Goal: Task Accomplishment & Management: Manage account settings

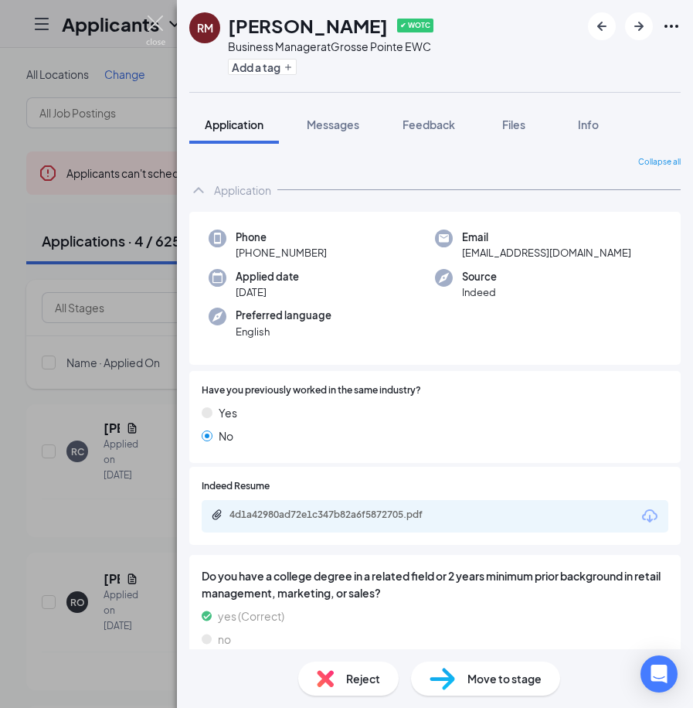
click at [154, 22] on img at bounding box center [155, 30] width 19 height 30
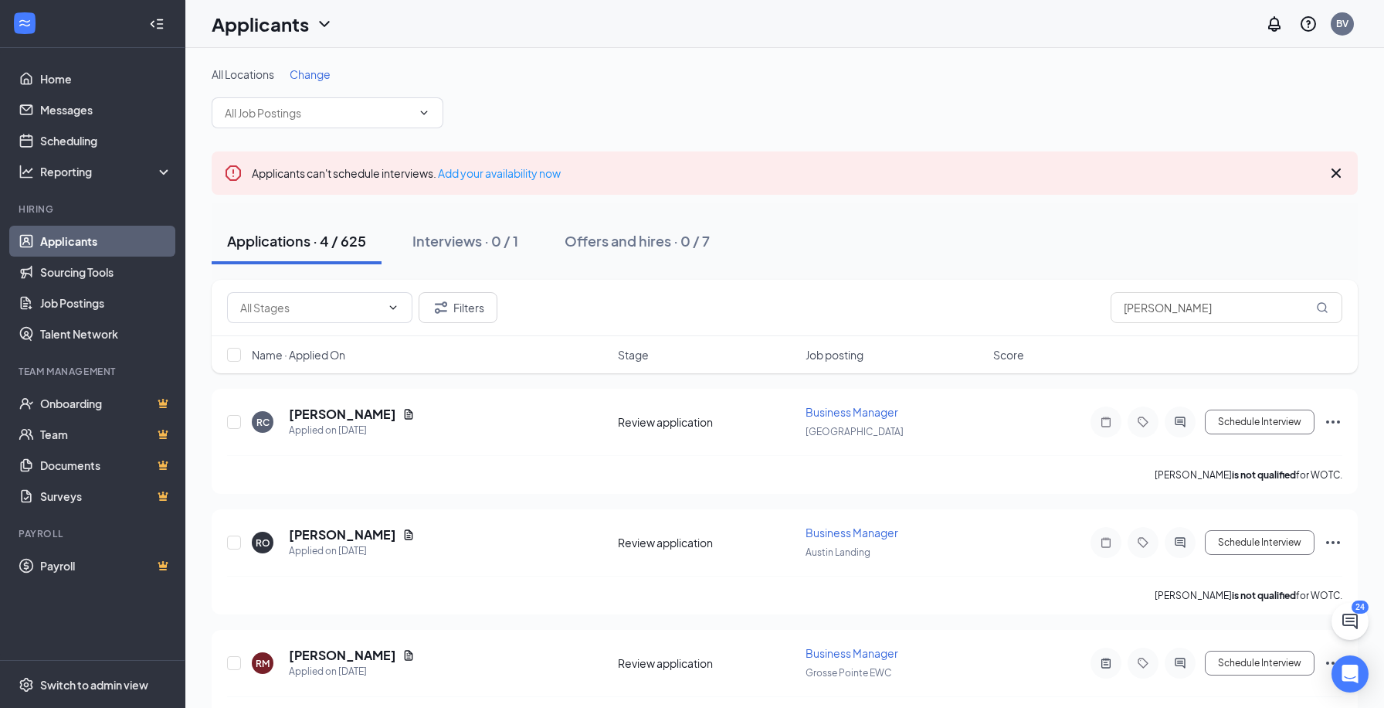
click at [104, 245] on link "Applicants" at bounding box center [106, 241] width 132 height 31
click at [692, 415] on span "Business Manager" at bounding box center [852, 412] width 93 height 14
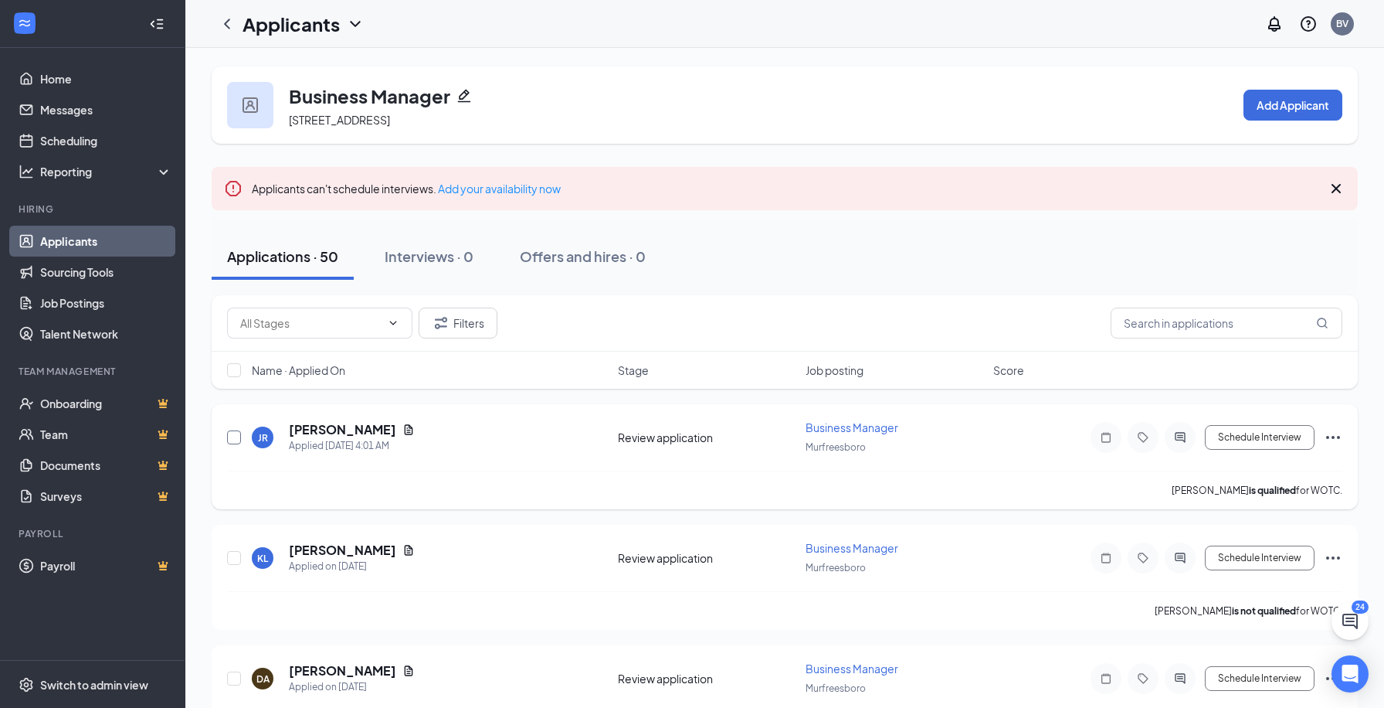
click at [237, 437] on input "checkbox" at bounding box center [234, 437] width 14 height 14
checkbox input "true"
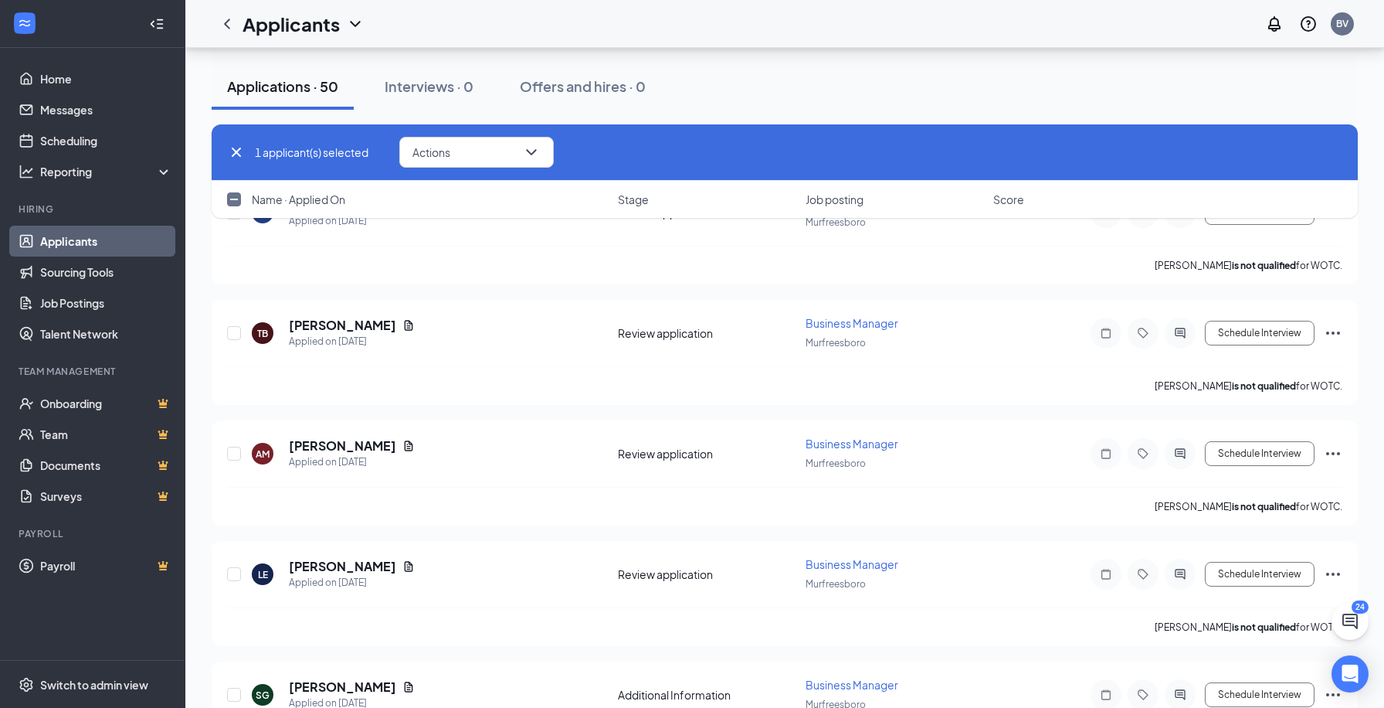
scroll to position [4019, 0]
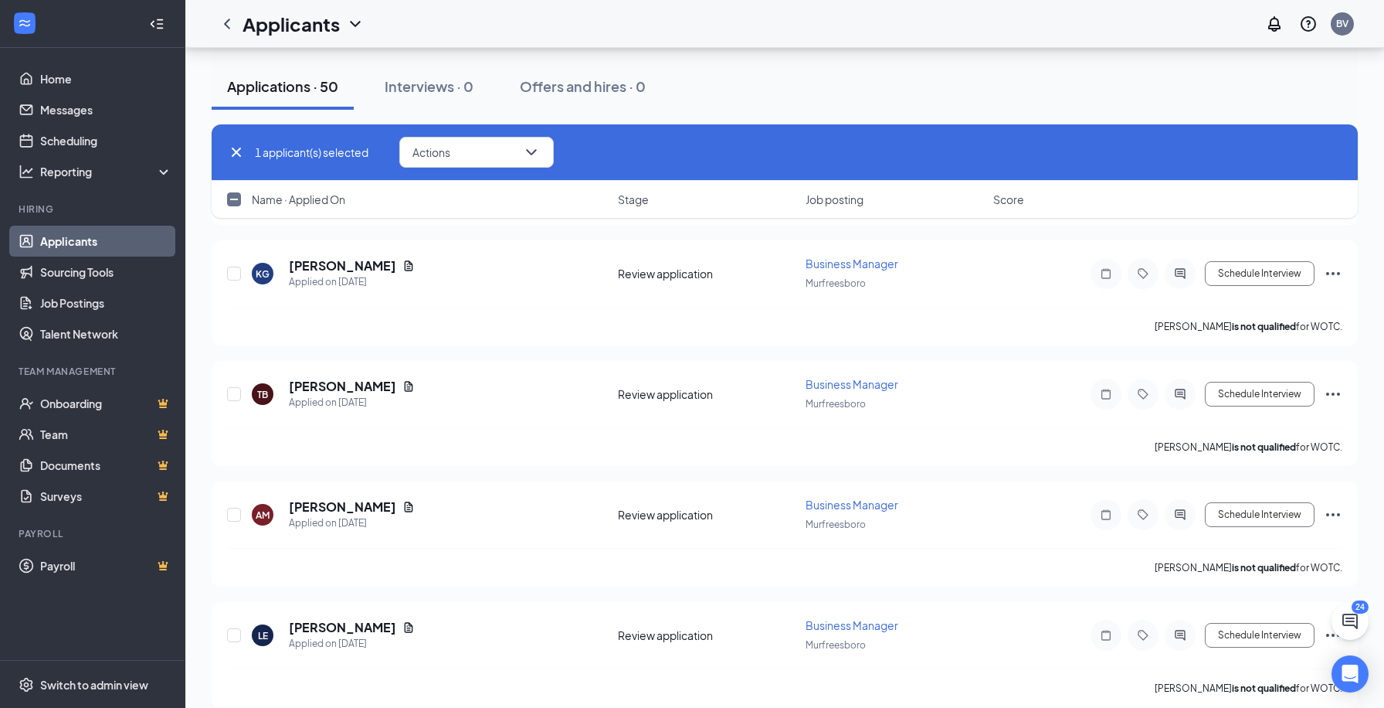
click at [125, 238] on link "Applicants" at bounding box center [106, 241] width 132 height 31
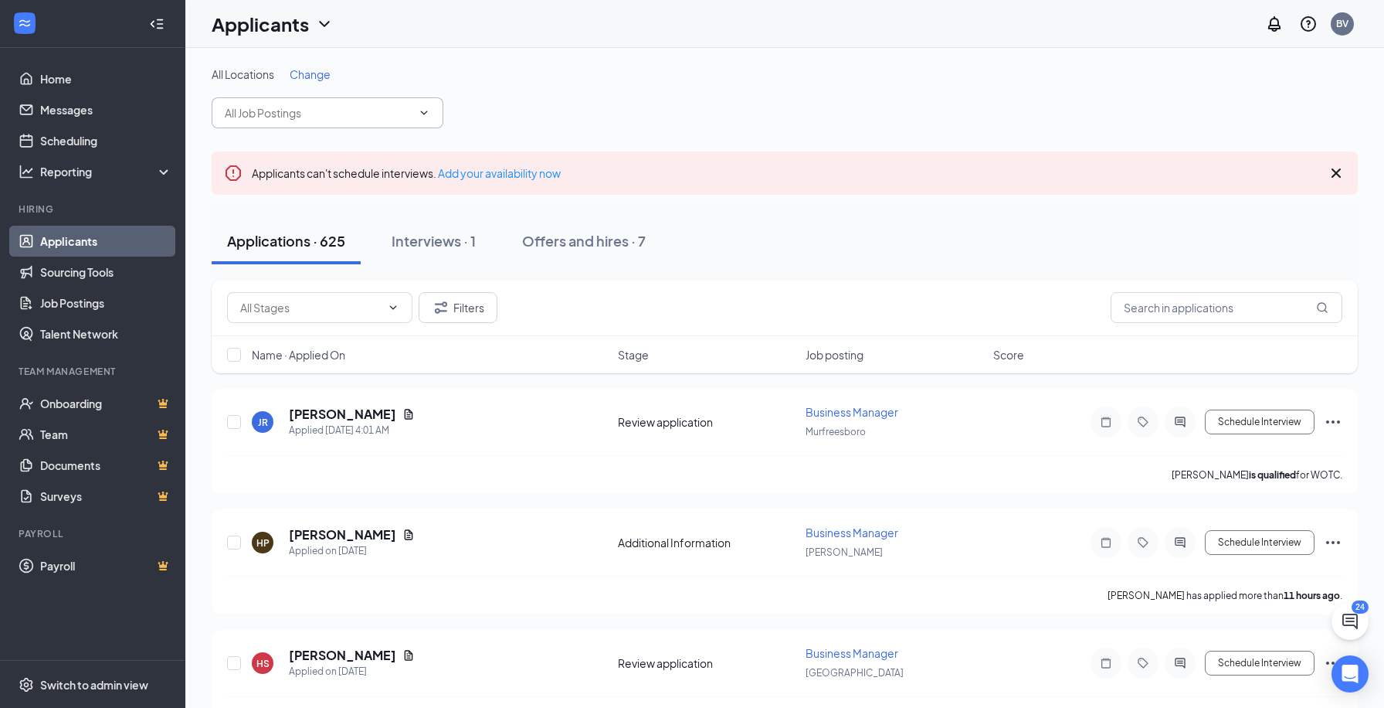
click at [321, 107] on input "text" at bounding box center [318, 112] width 187 height 17
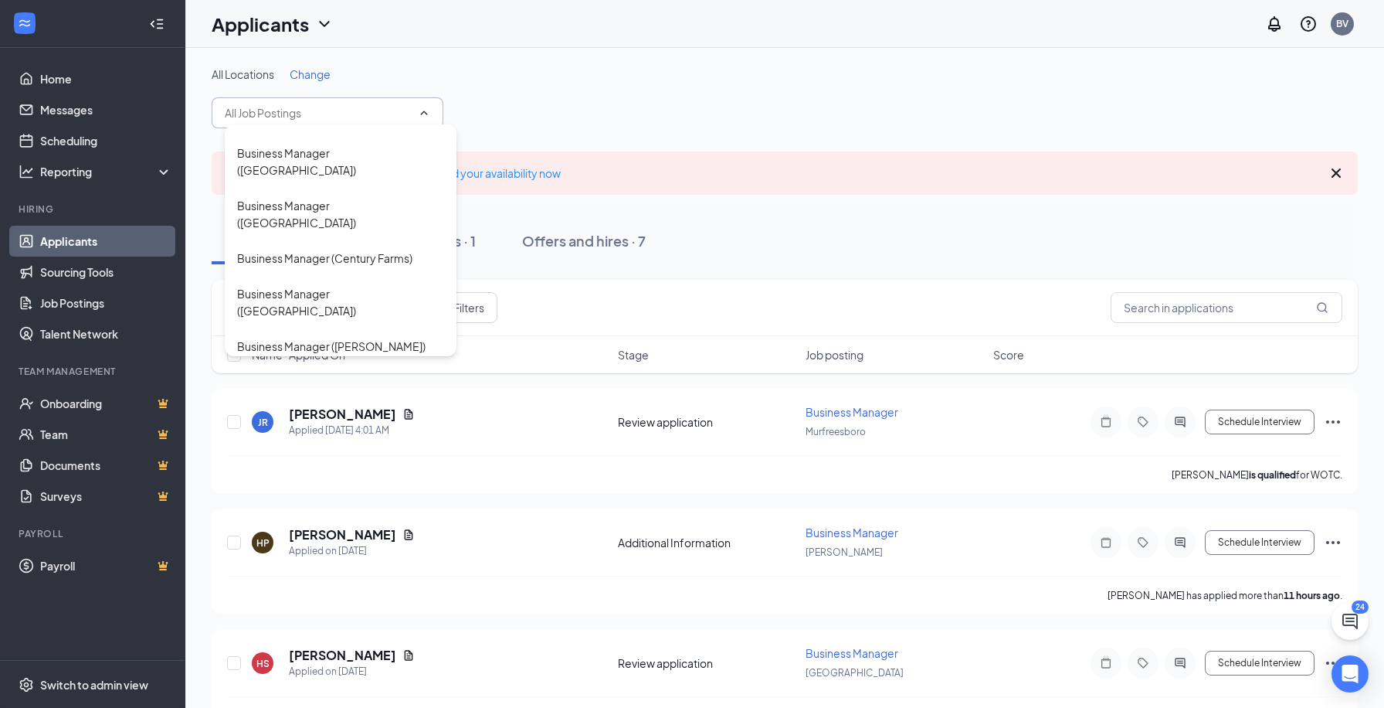
scroll to position [559, 0]
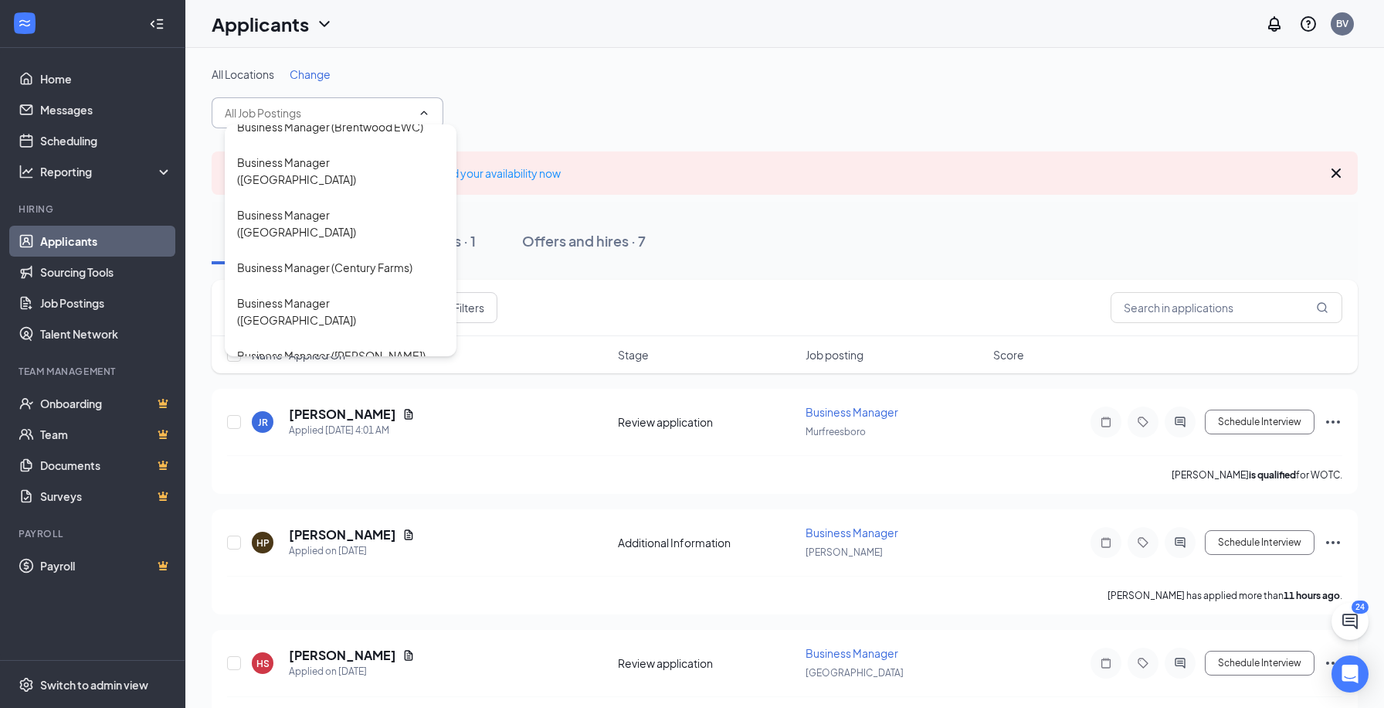
click at [384, 382] on div "Business Manager ([PERSON_NAME])" at bounding box center [331, 390] width 188 height 17
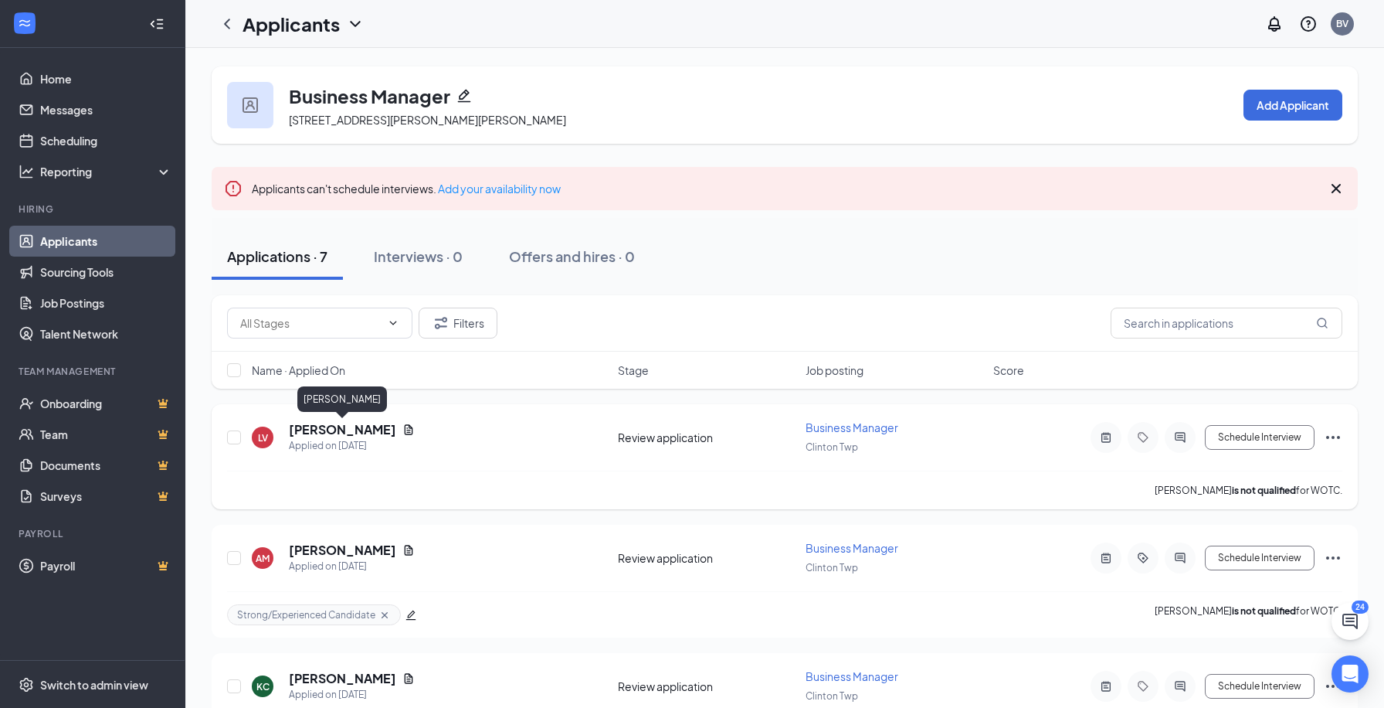
click at [374, 431] on h5 "[PERSON_NAME]" at bounding box center [342, 429] width 107 height 17
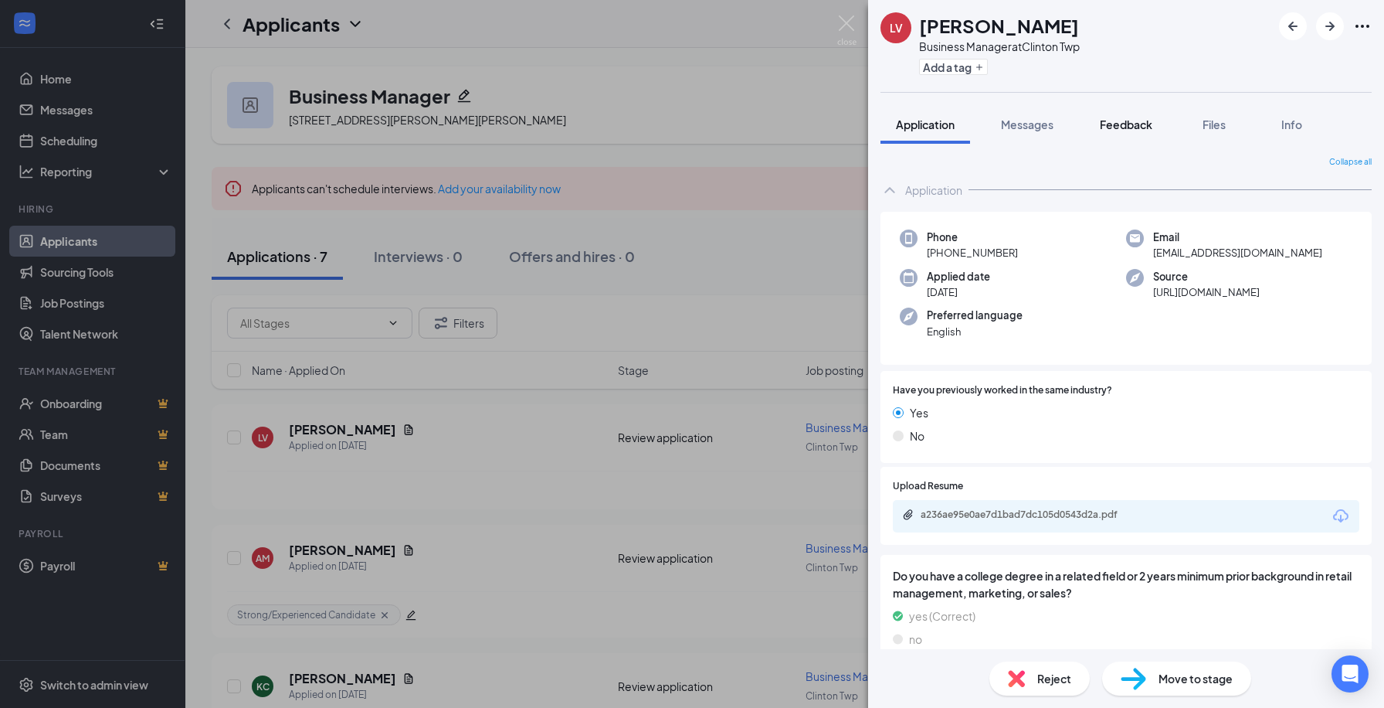
click at [692, 115] on button "Feedback" at bounding box center [1125, 124] width 83 height 39
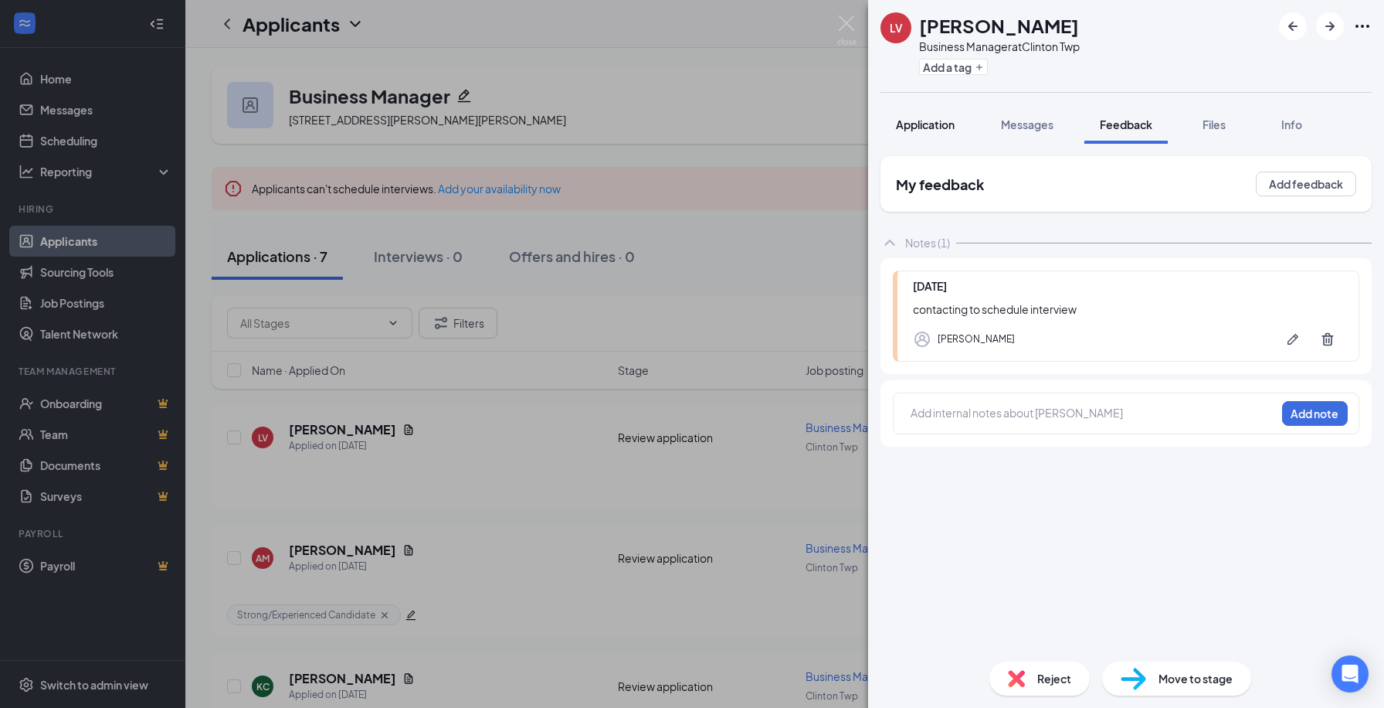
click at [692, 127] on span "Application" at bounding box center [925, 124] width 59 height 14
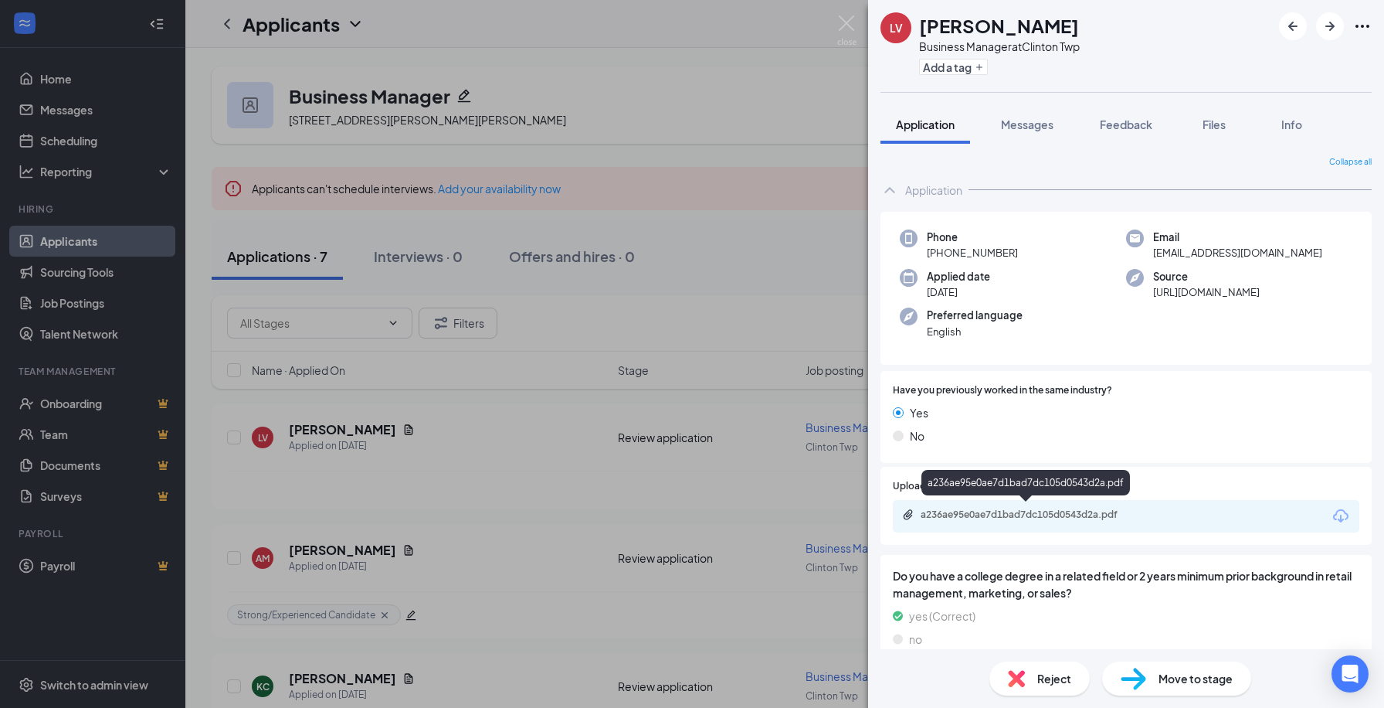
click at [692, 515] on div "a236ae95e0ae7d1bad7dc105d0543d2a.pdf" at bounding box center [1029, 514] width 216 height 12
click at [280, 214] on div "LV [PERSON_NAME] Business Manager at [GEOGRAPHIC_DATA] Twp Add a tag Applicatio…" at bounding box center [692, 354] width 1384 height 708
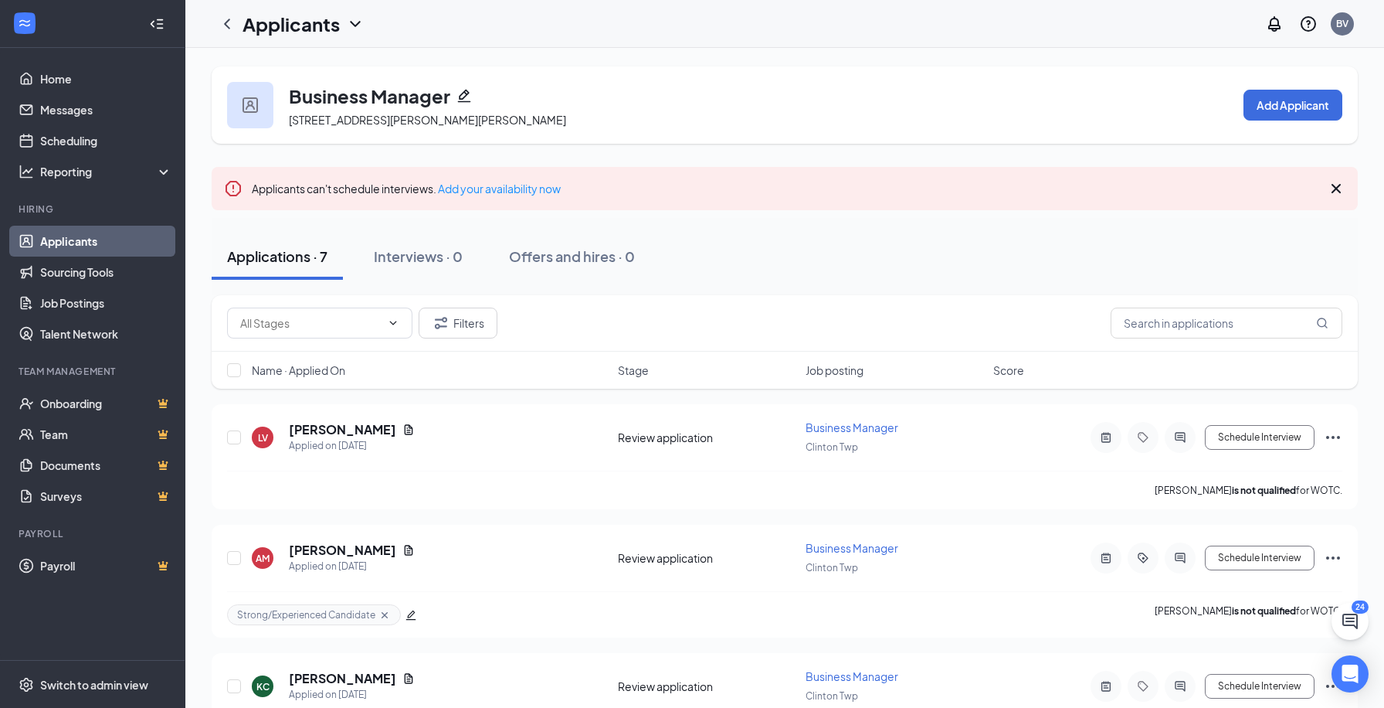
click at [123, 243] on link "Applicants" at bounding box center [106, 241] width 132 height 31
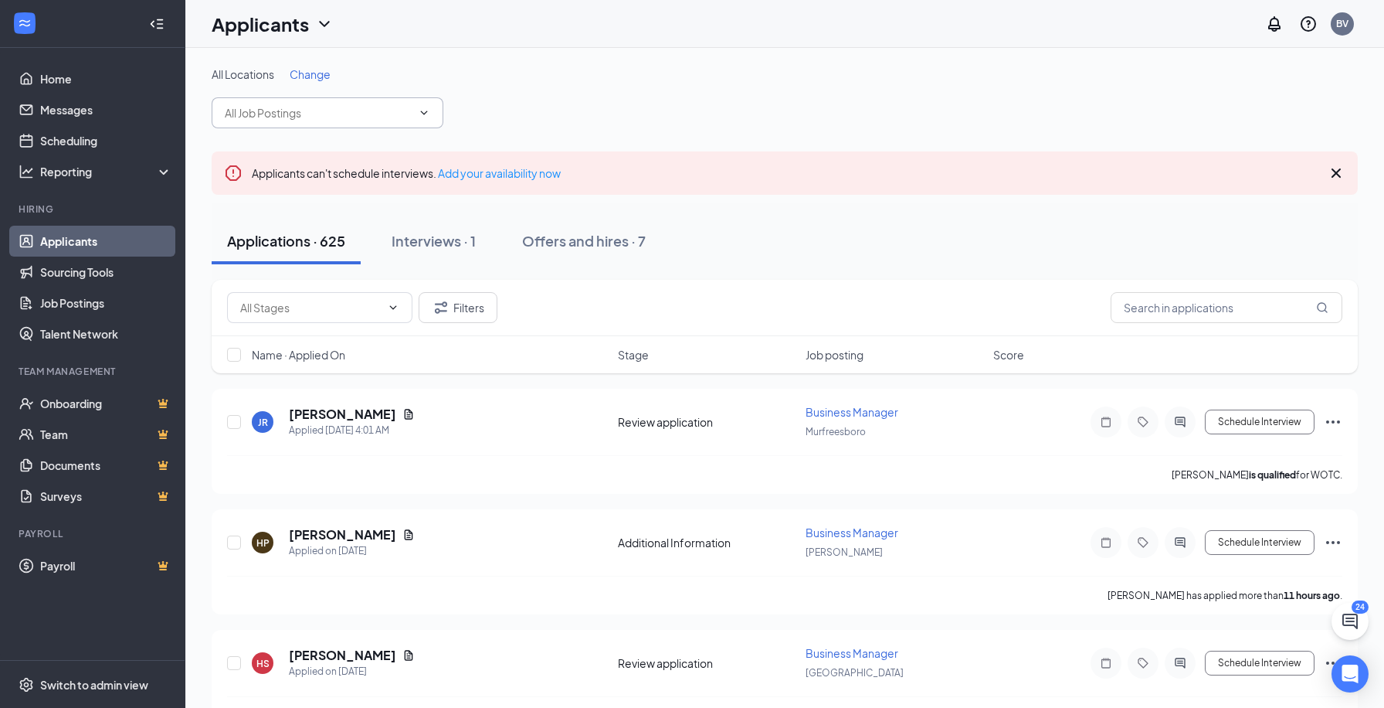
click at [375, 111] on input "text" at bounding box center [318, 112] width 187 height 17
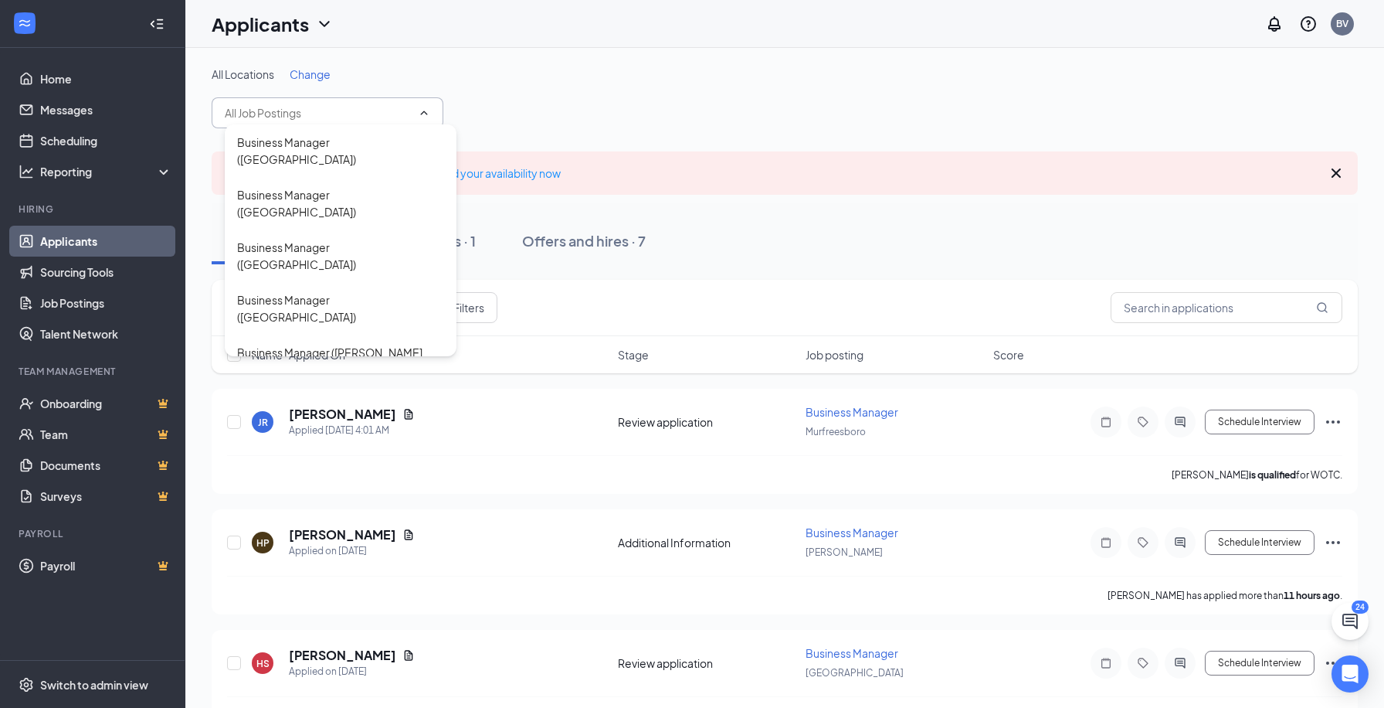
scroll to position [1071, 0]
click at [396, 573] on div "Business Manager ([GEOGRAPHIC_DATA])" at bounding box center [340, 590] width 207 height 34
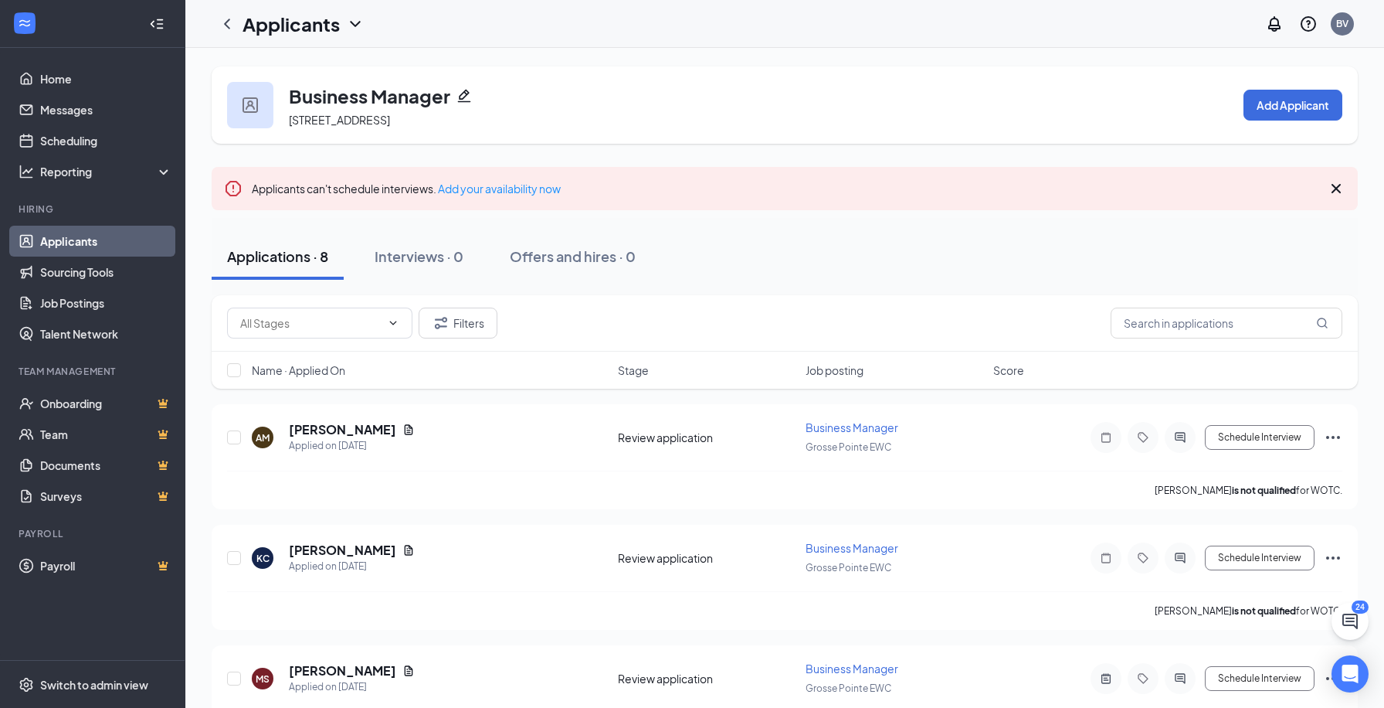
click at [106, 235] on link "Applicants" at bounding box center [106, 241] width 132 height 31
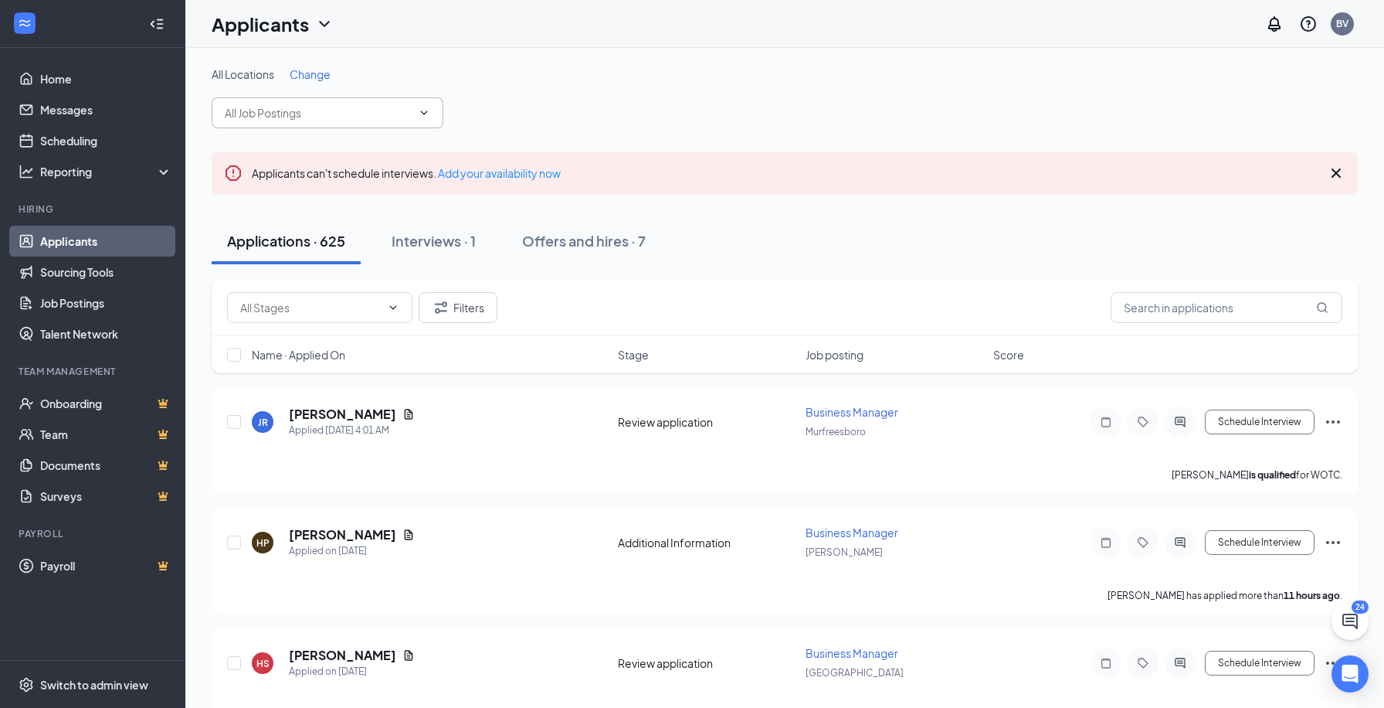
click at [356, 116] on input "text" at bounding box center [318, 112] width 187 height 17
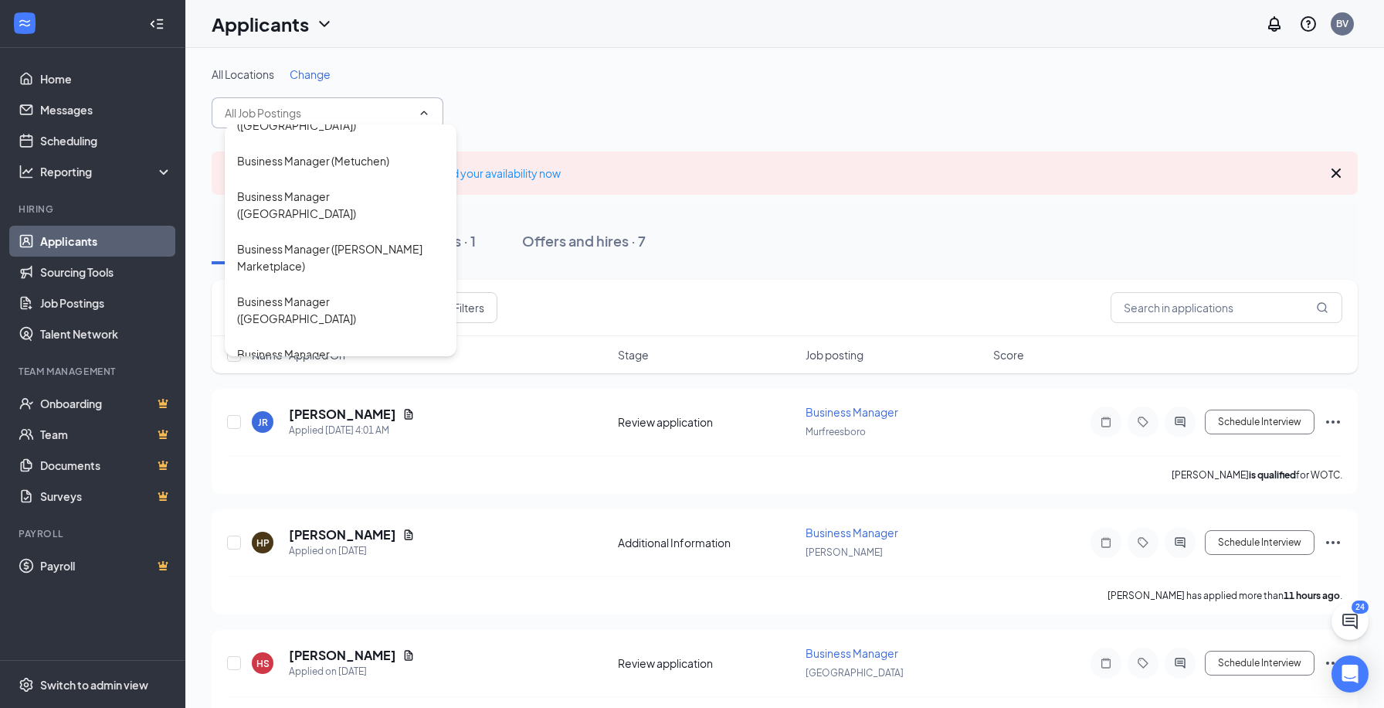
scroll to position [2424, 0]
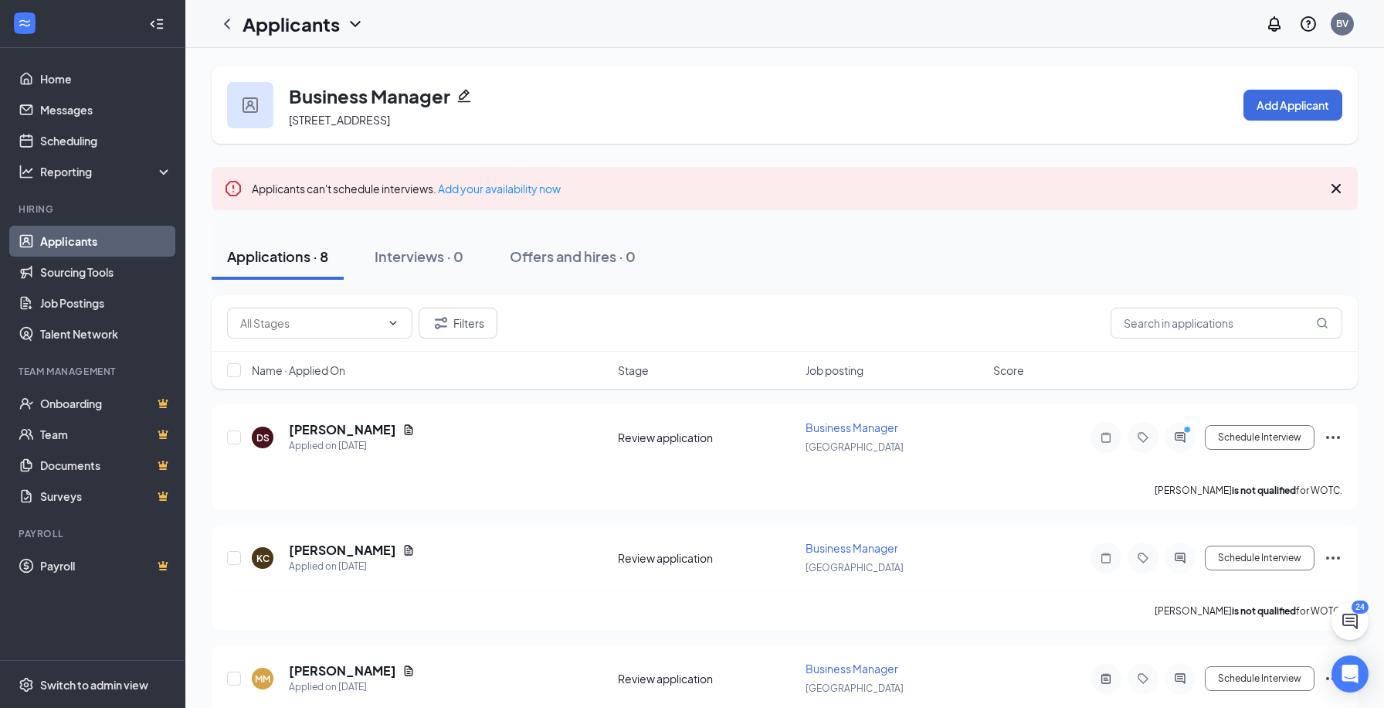
click at [110, 239] on link "Applicants" at bounding box center [106, 241] width 132 height 31
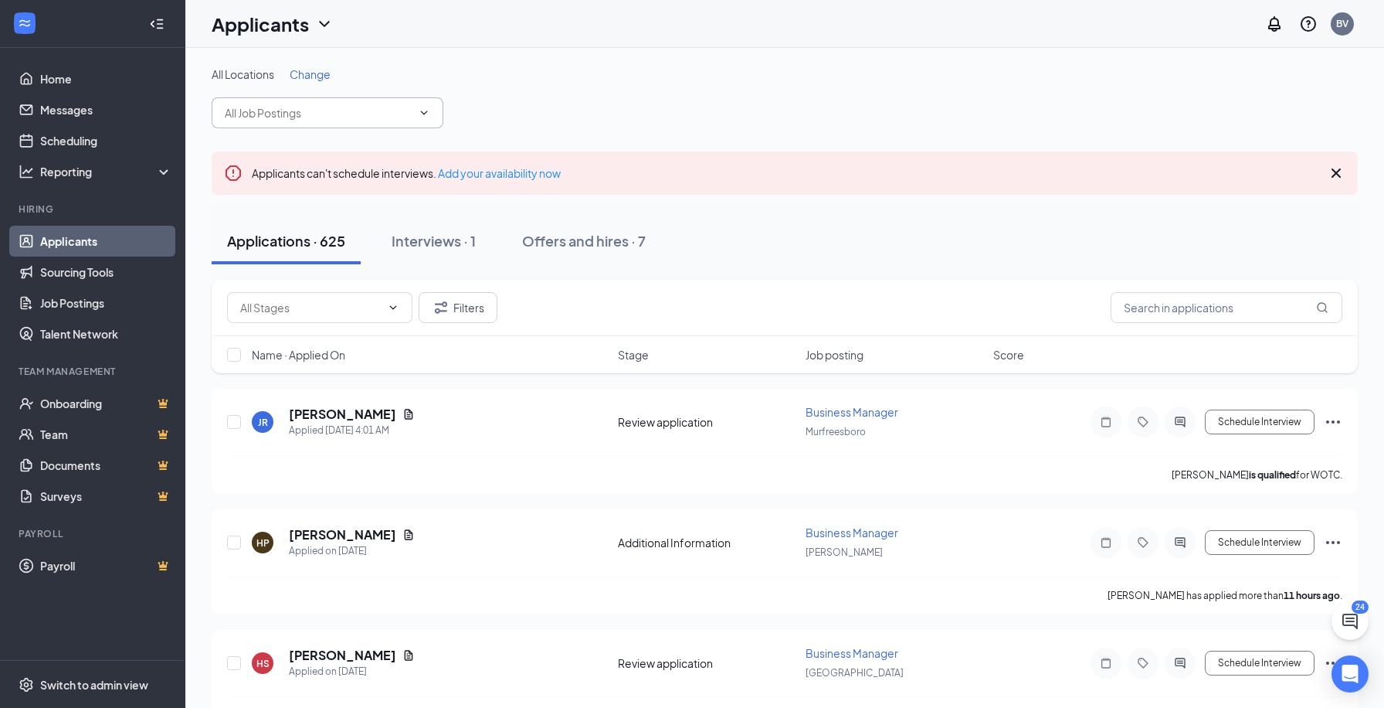
click at [361, 112] on input "text" at bounding box center [318, 112] width 187 height 17
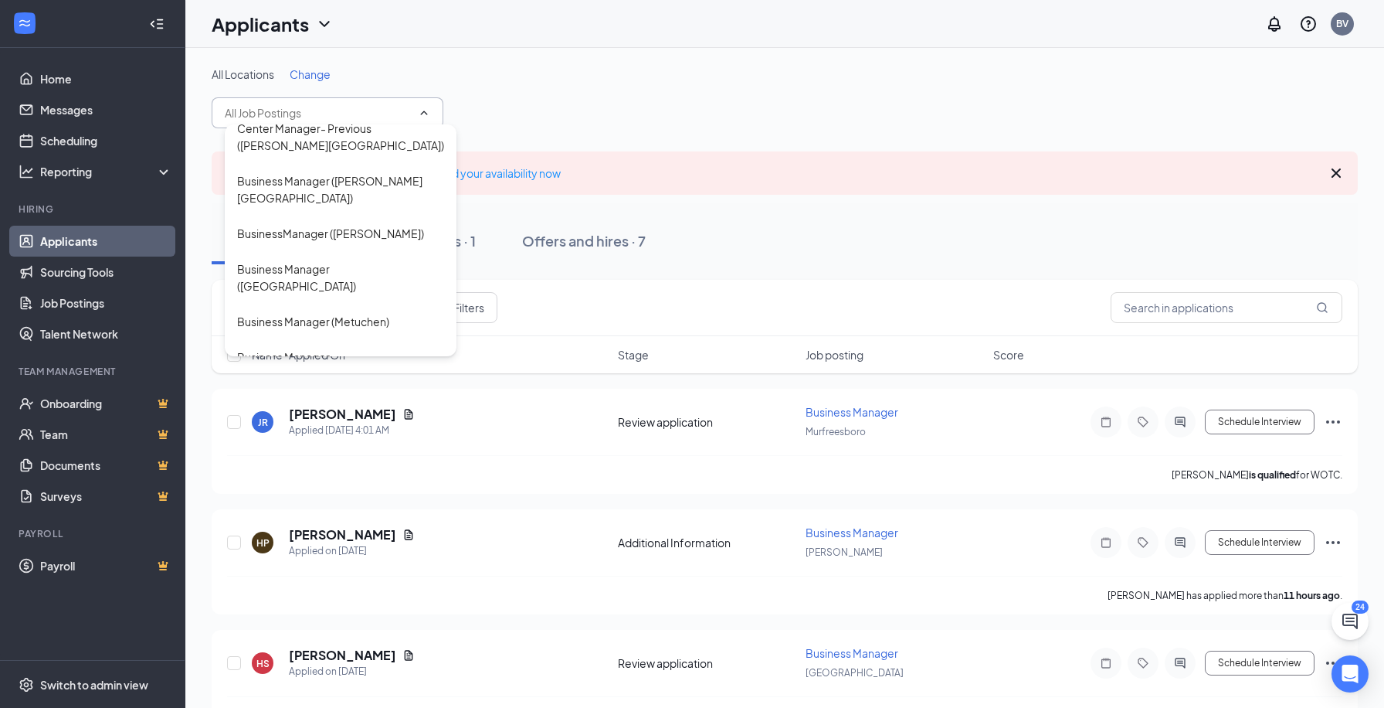
scroll to position [2257, 0]
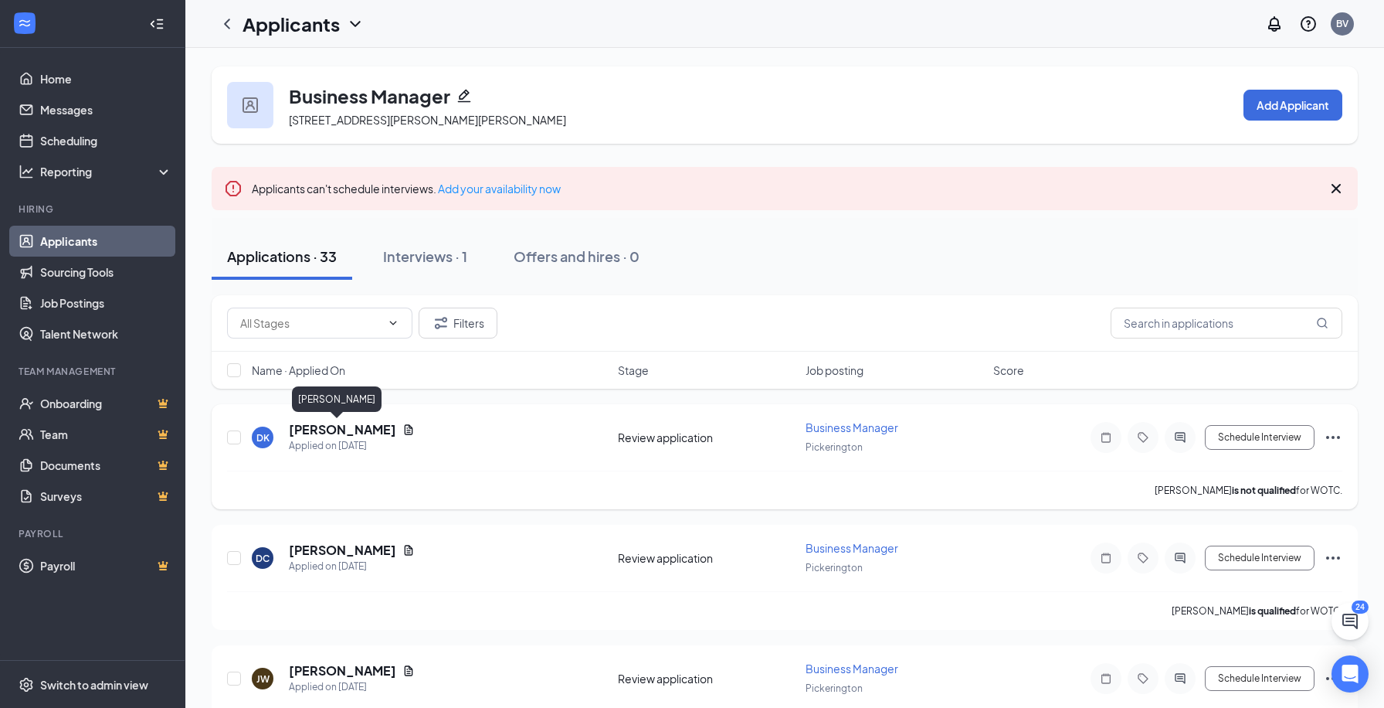
click at [329, 432] on h5 "[PERSON_NAME]" at bounding box center [342, 429] width 107 height 17
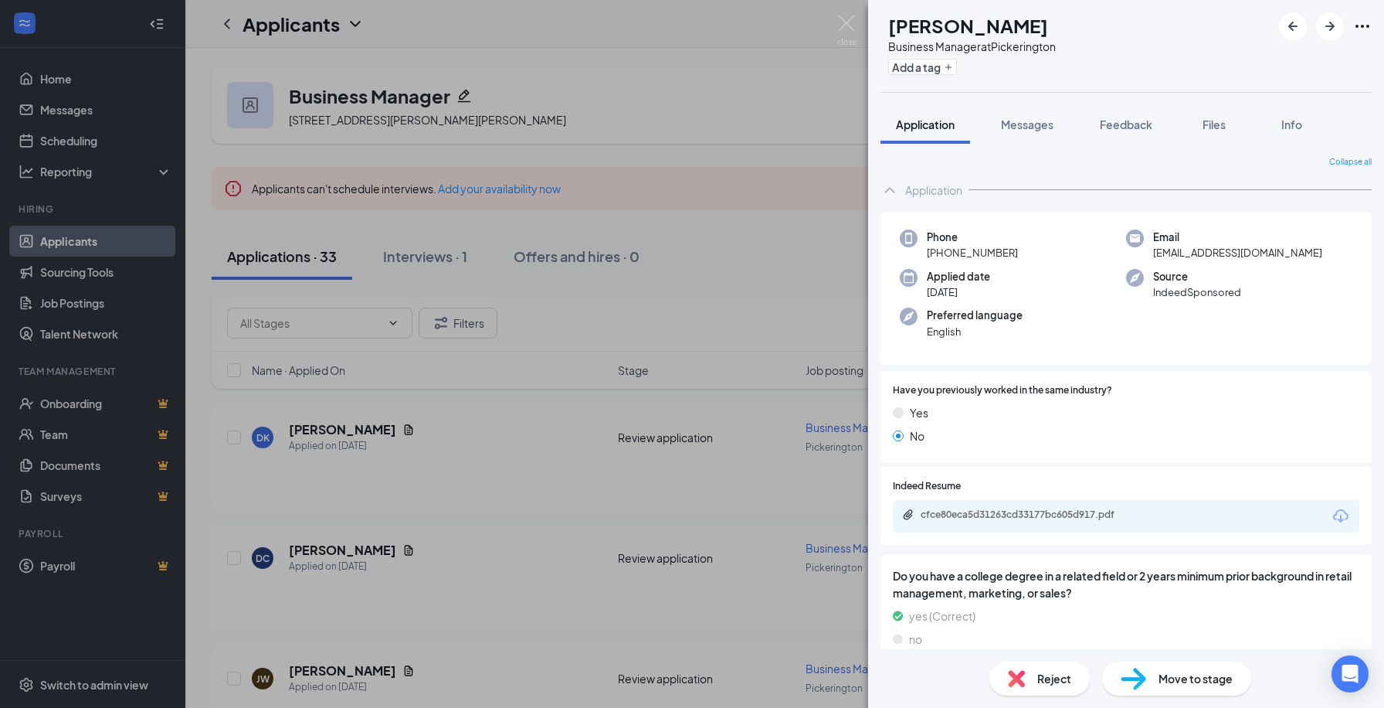
click at [692, 555] on div "Do you have a college degree in a related field or 2 years minimum prior backgr…" at bounding box center [1126, 610] width 491 height 111
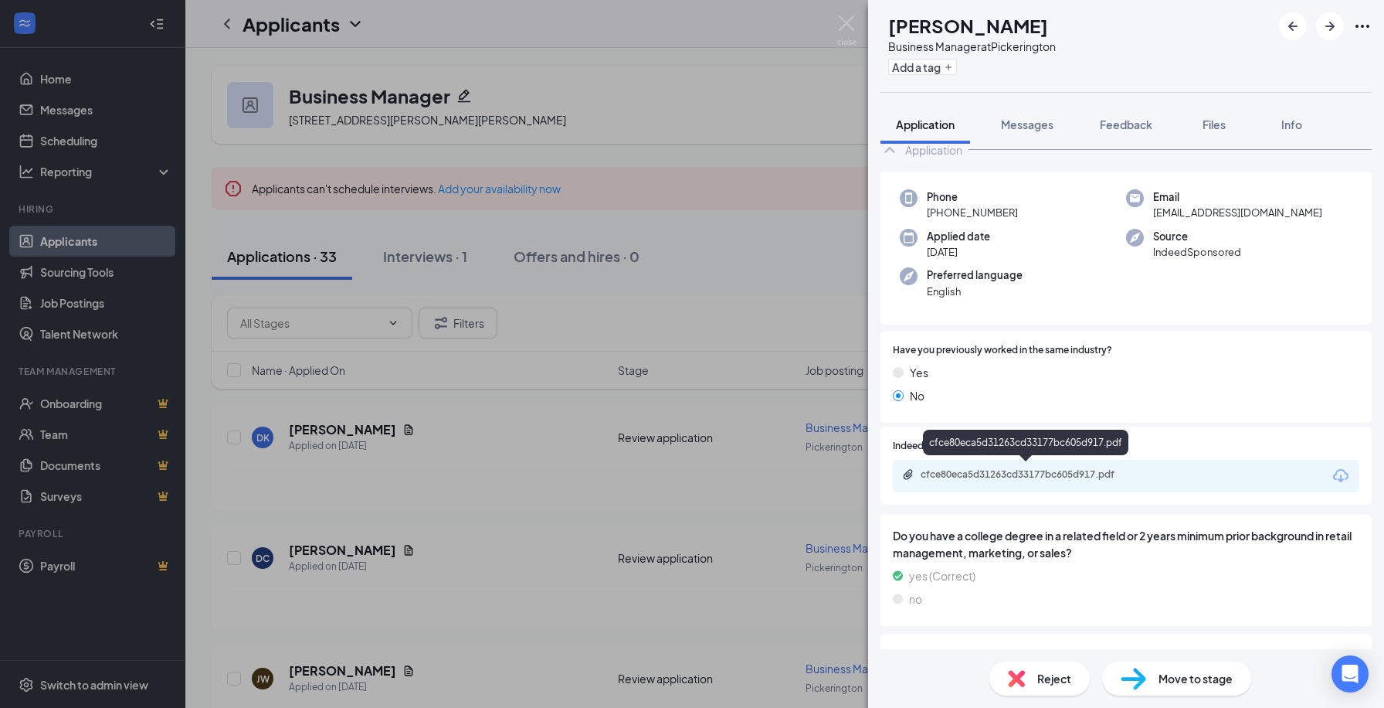
click at [692, 468] on div "cfce80eca5d31263cd33177bc605d917.pdf" at bounding box center [1029, 474] width 216 height 12
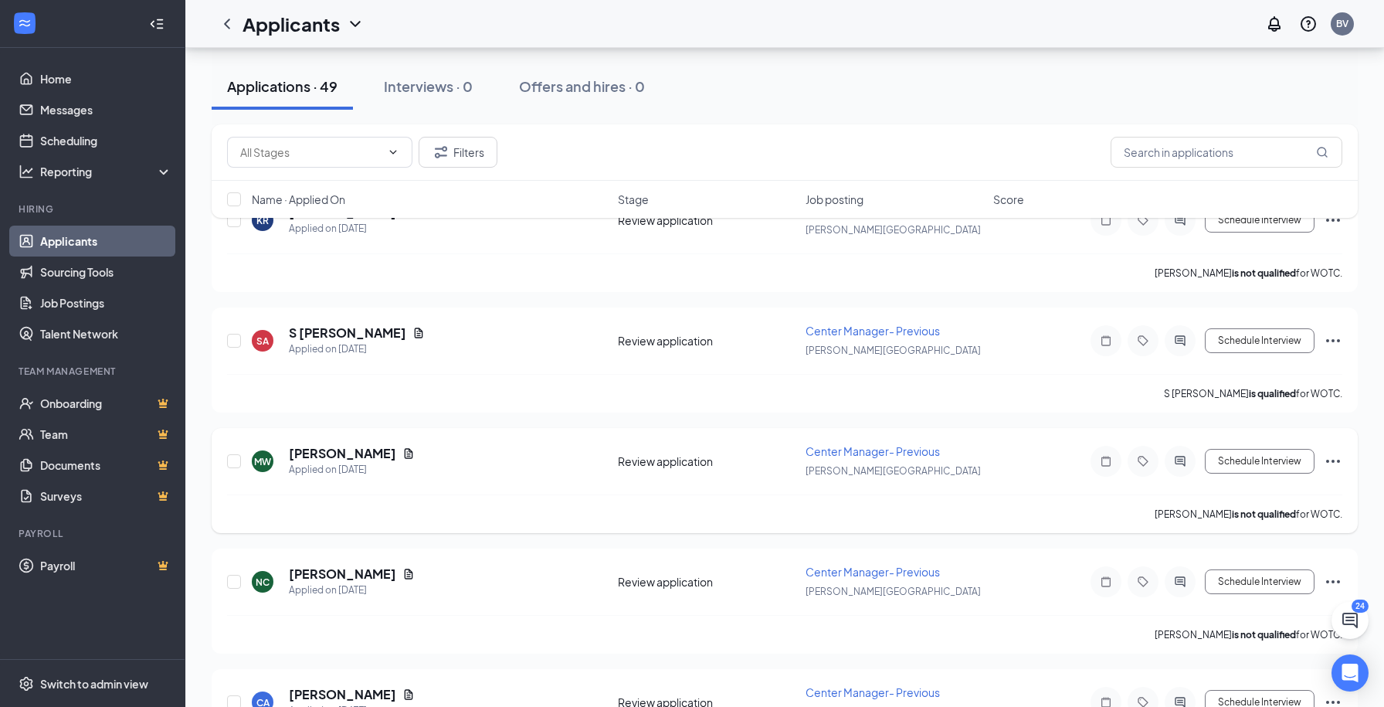
scroll to position [300, 0]
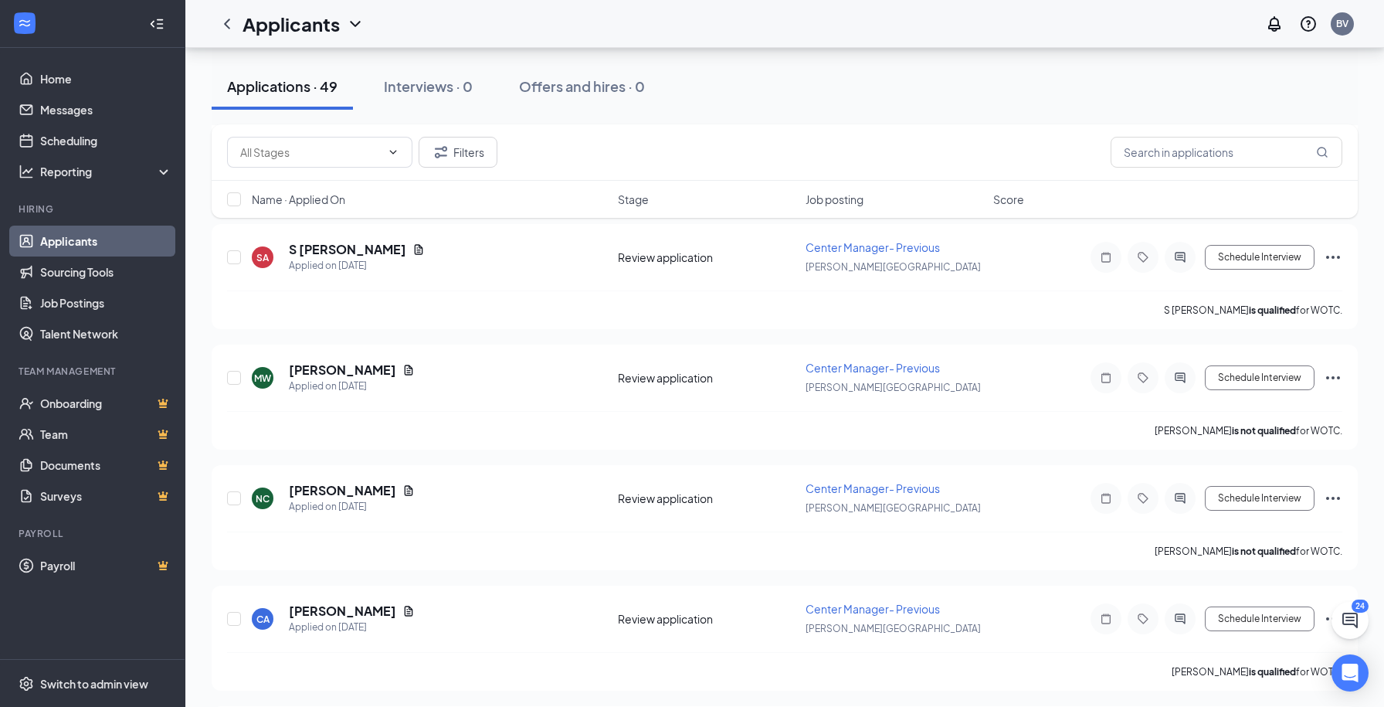
click at [79, 234] on link "Applicants" at bounding box center [106, 241] width 132 height 31
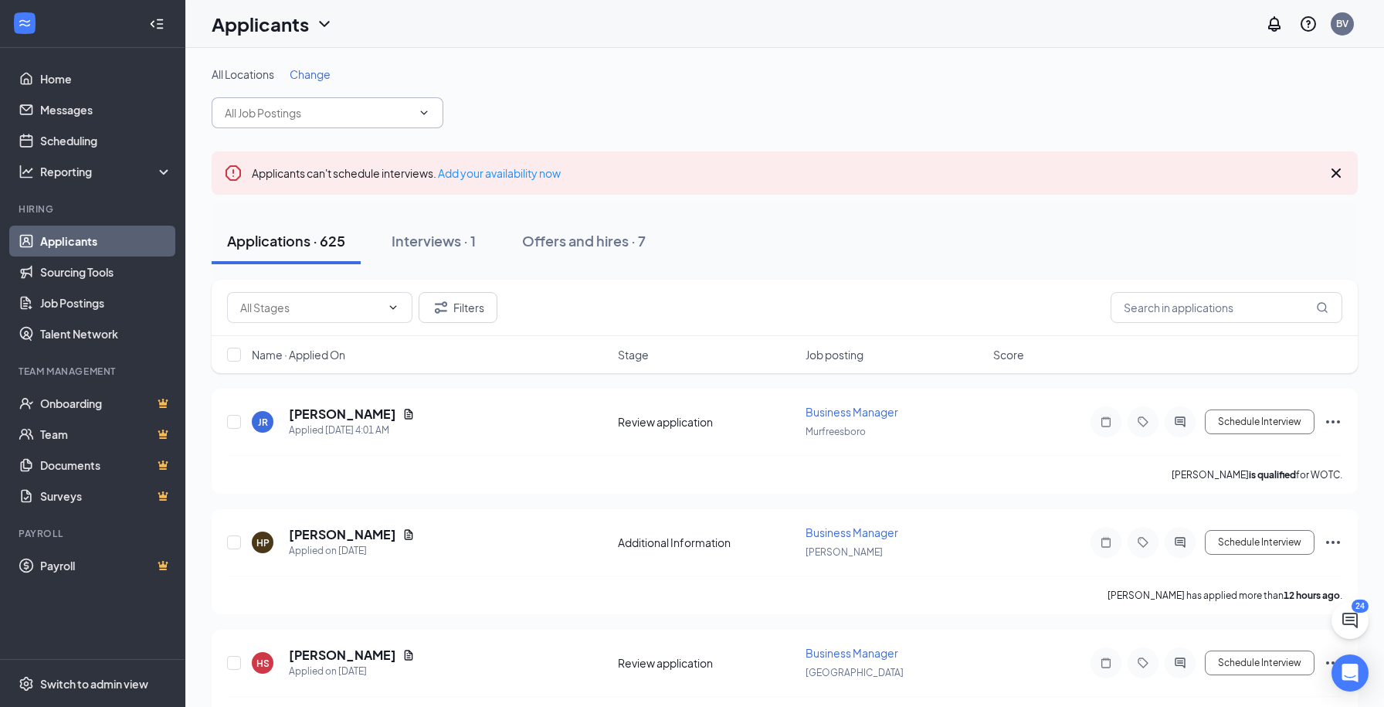
click at [302, 114] on input "text" at bounding box center [318, 112] width 187 height 17
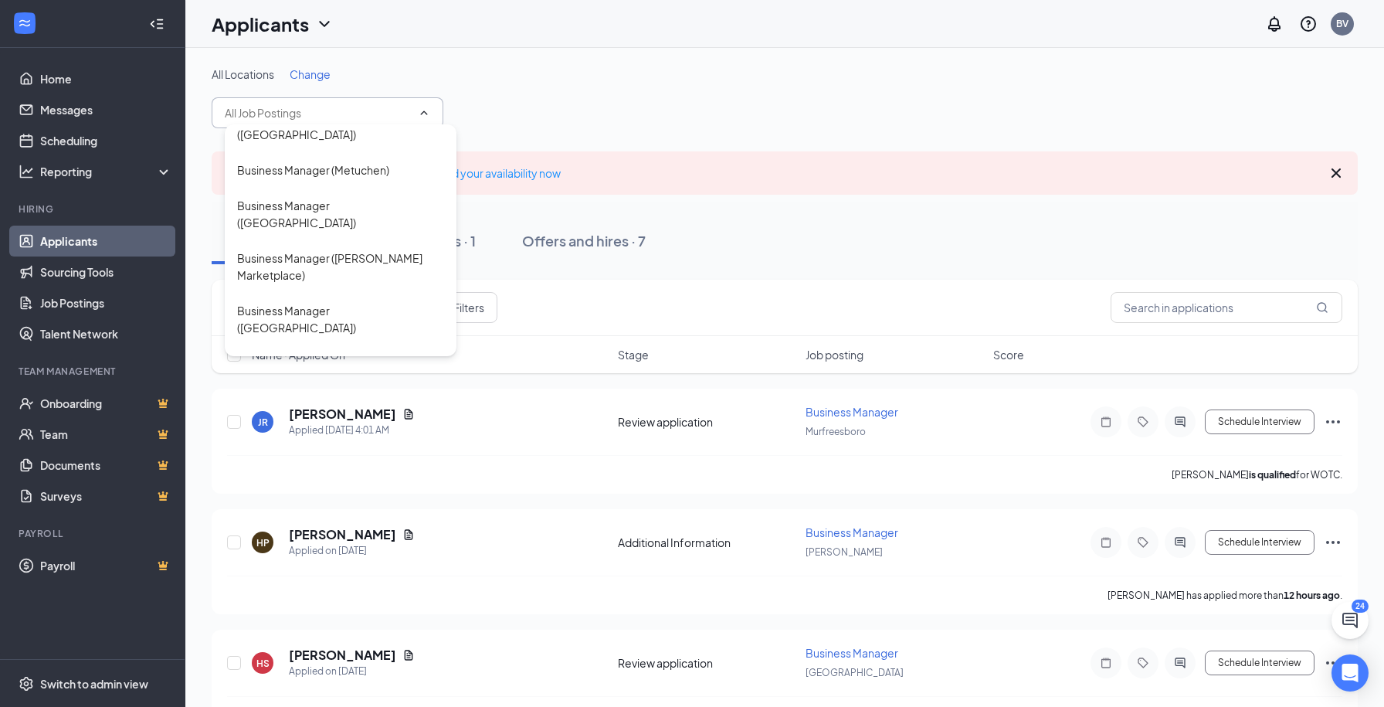
scroll to position [2428, 0]
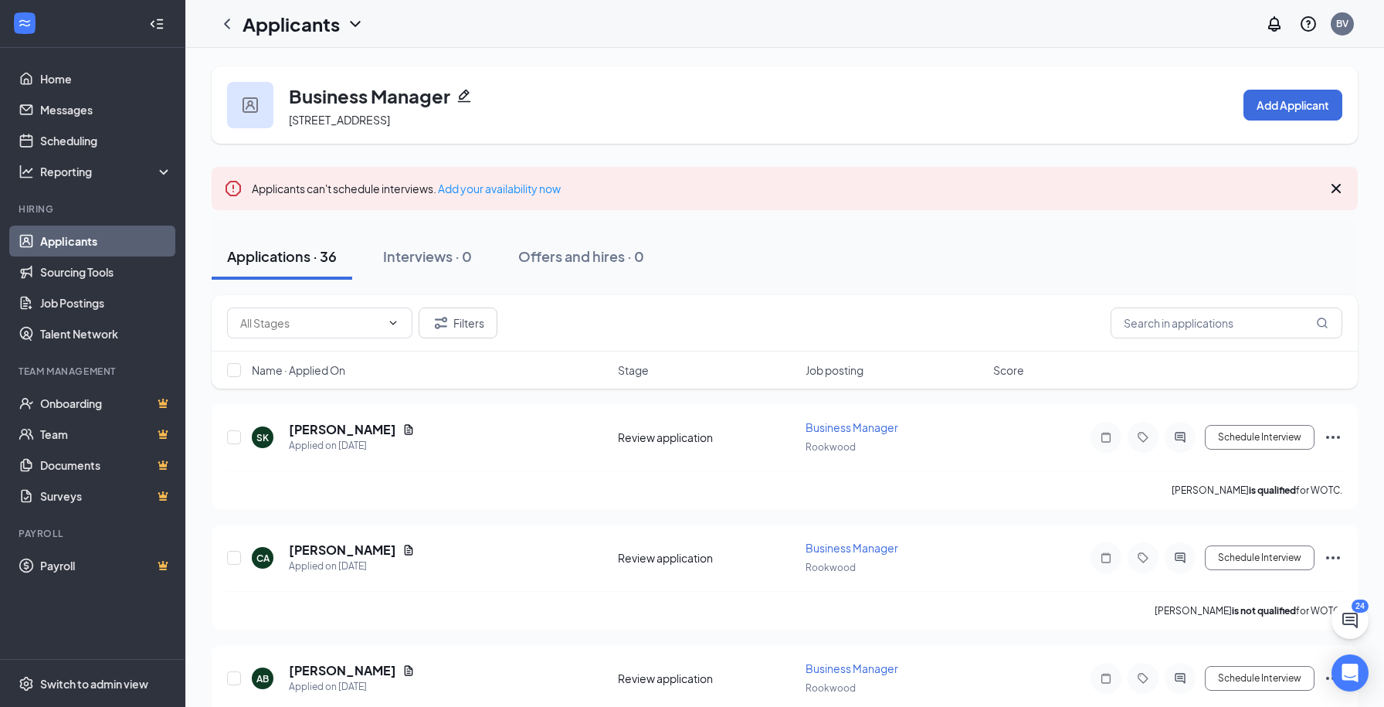
click at [109, 245] on link "Applicants" at bounding box center [106, 241] width 132 height 31
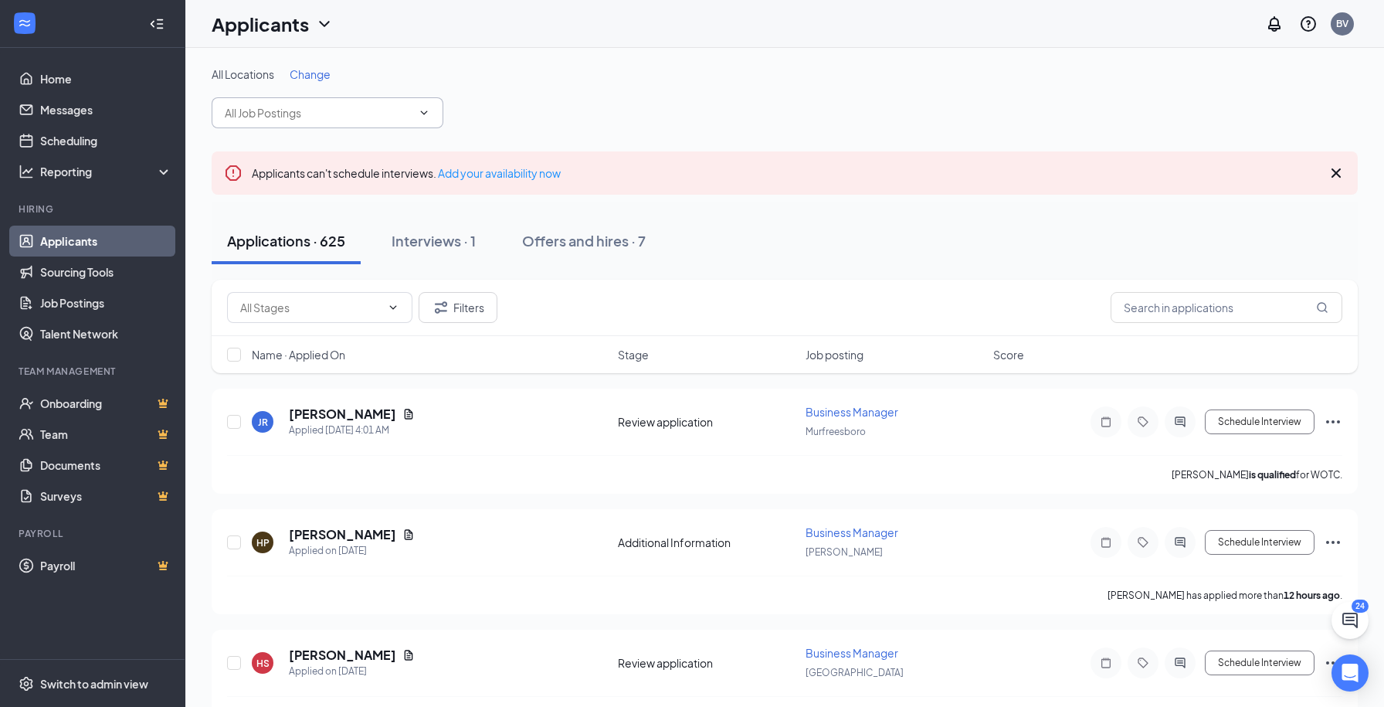
click at [332, 116] on input "text" at bounding box center [318, 112] width 187 height 17
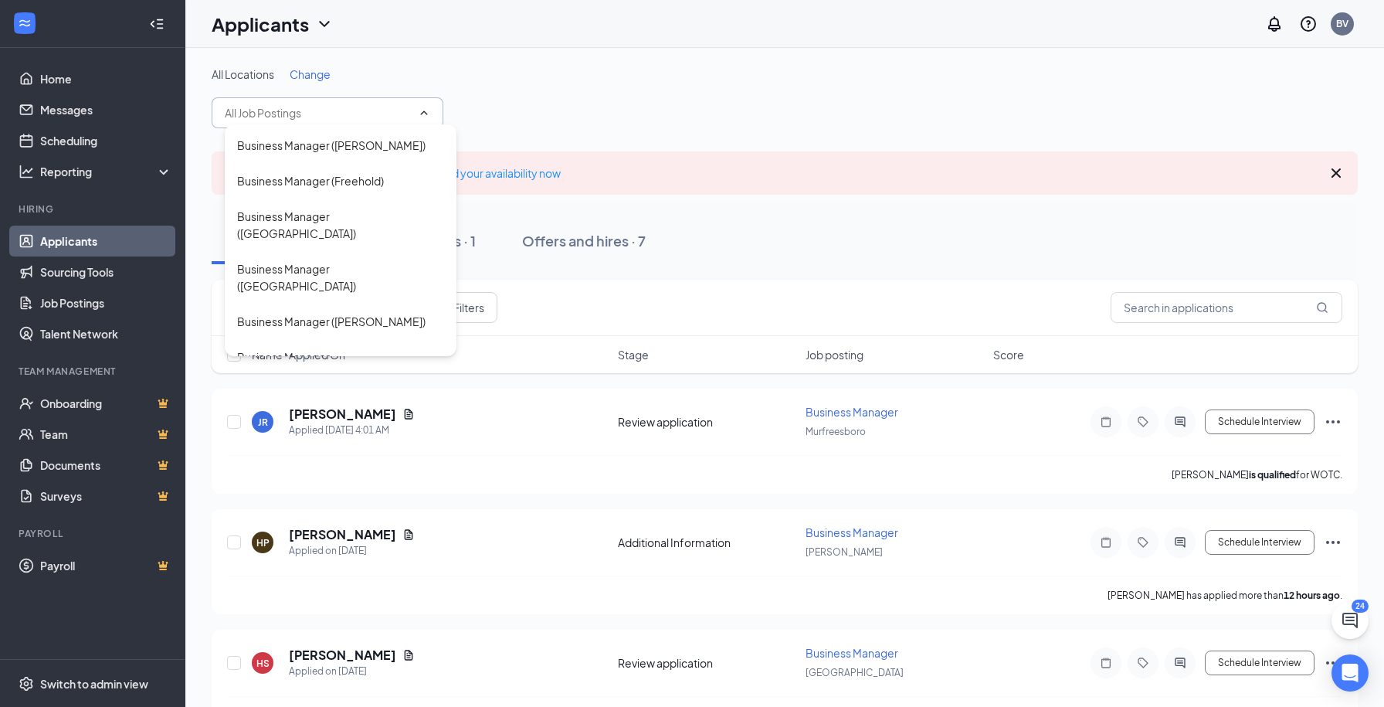
scroll to position [1367, 0]
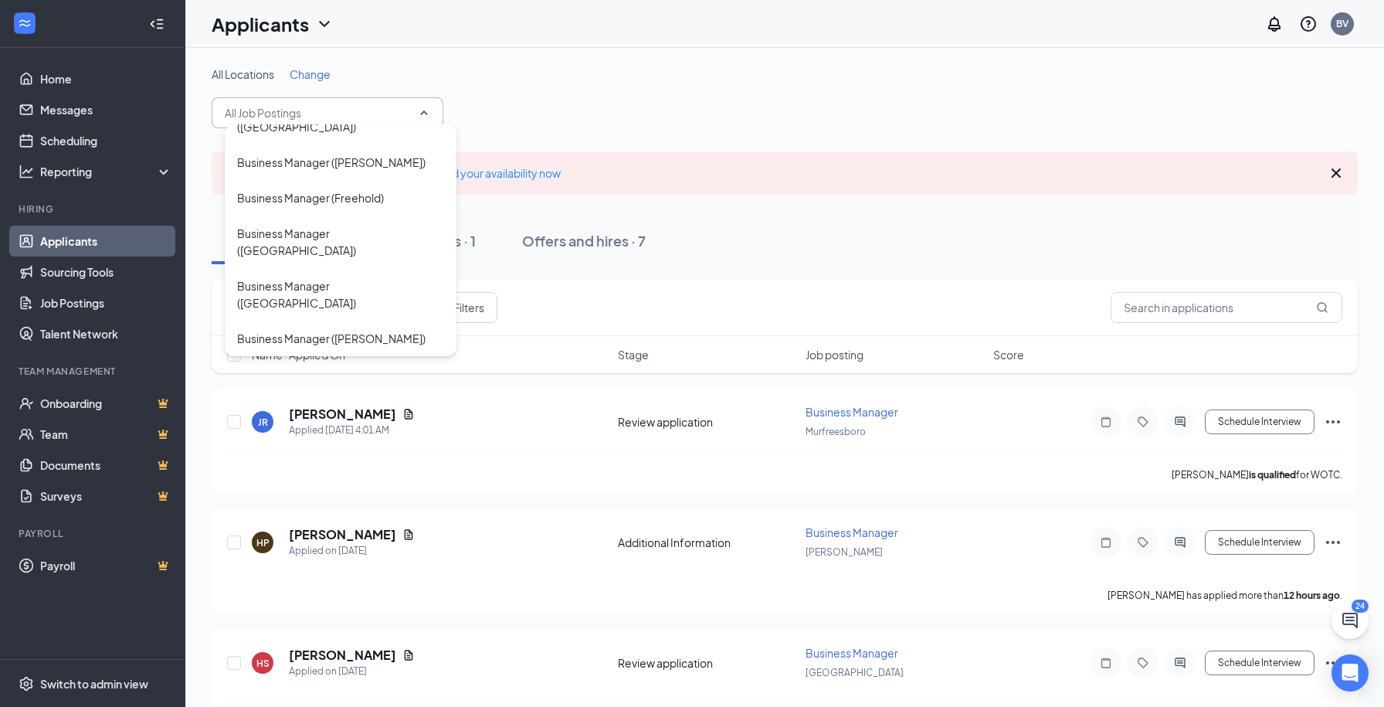
click at [402, 611] on div "Business Manager ([GEOGRAPHIC_DATA])" at bounding box center [340, 628] width 207 height 34
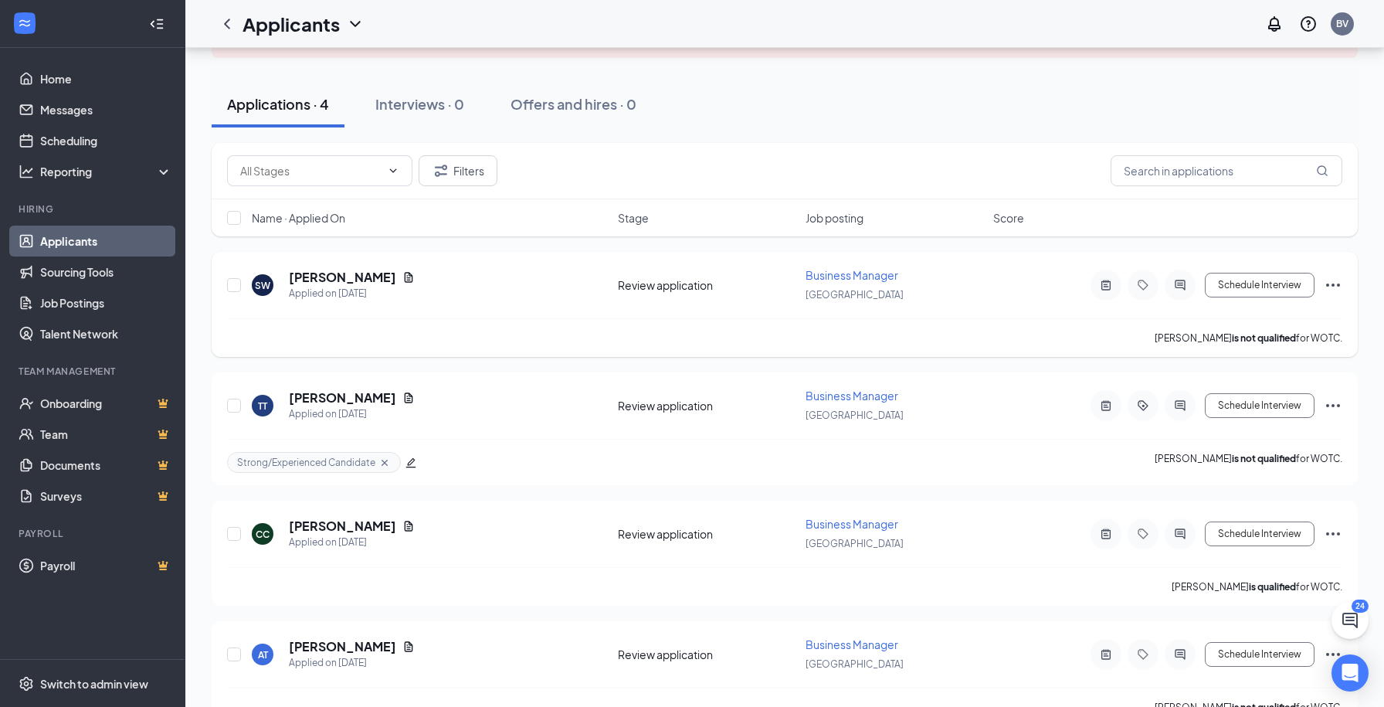
scroll to position [181, 0]
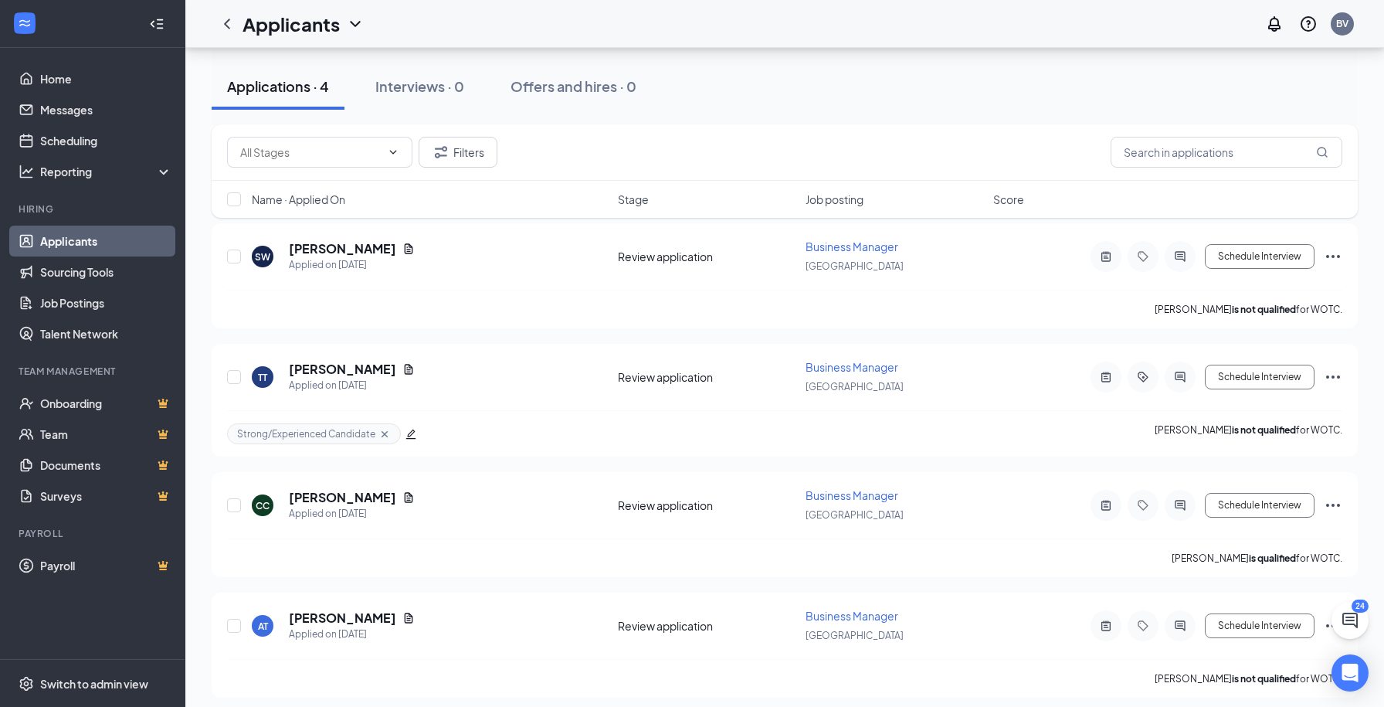
click at [73, 233] on link "Applicants" at bounding box center [106, 241] width 132 height 31
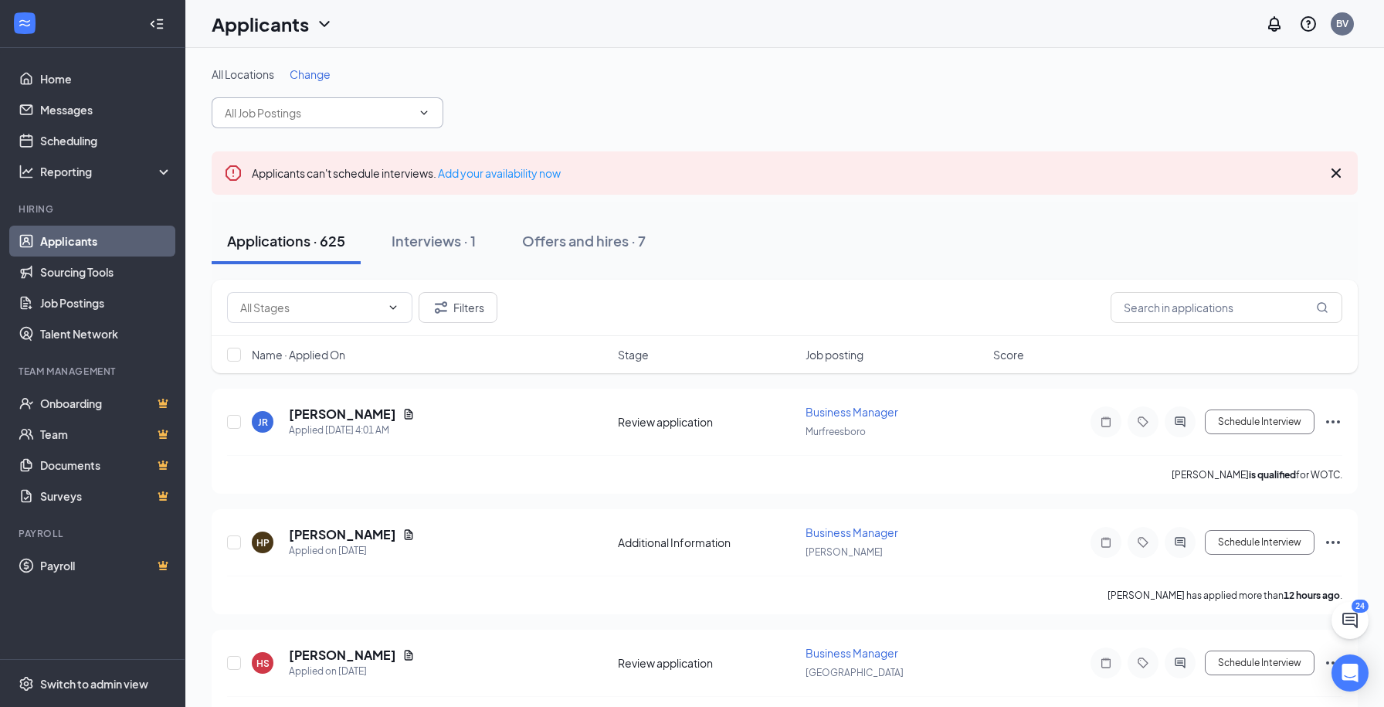
click at [333, 110] on input "text" at bounding box center [318, 112] width 187 height 17
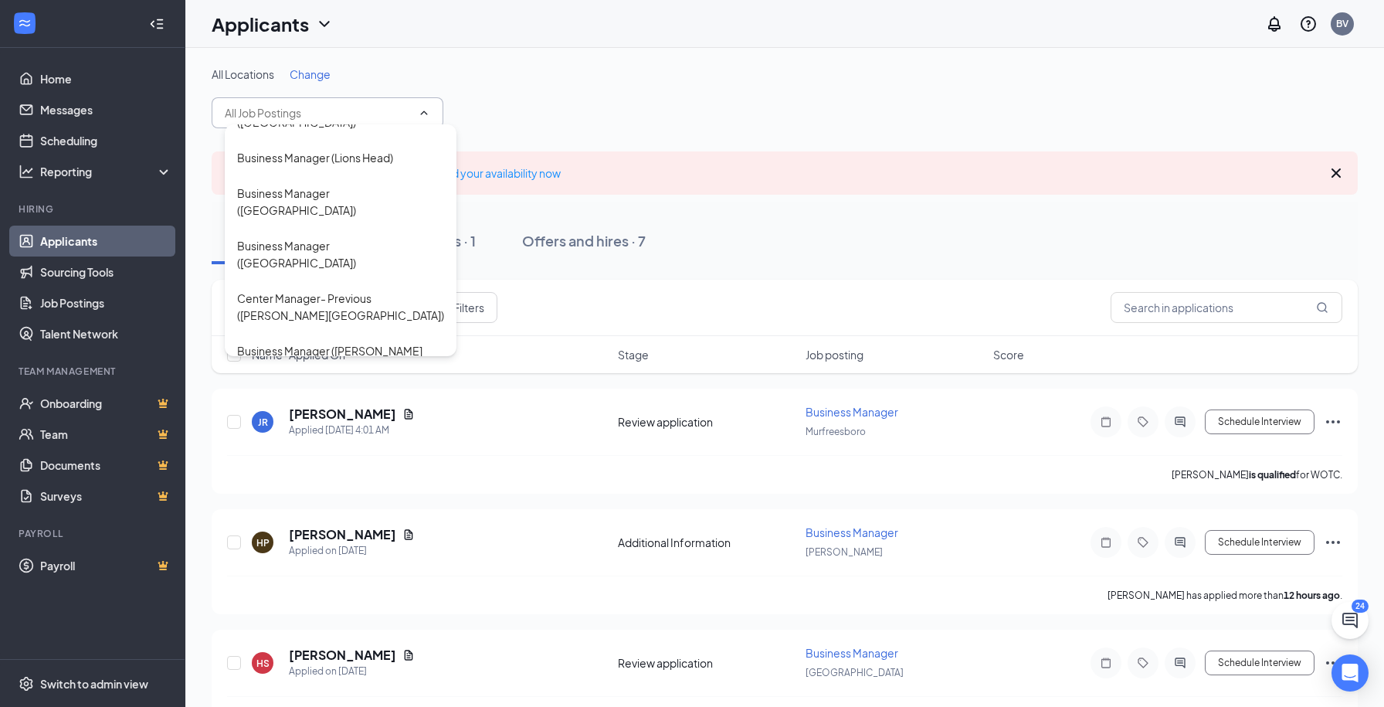
scroll to position [2091, 0]
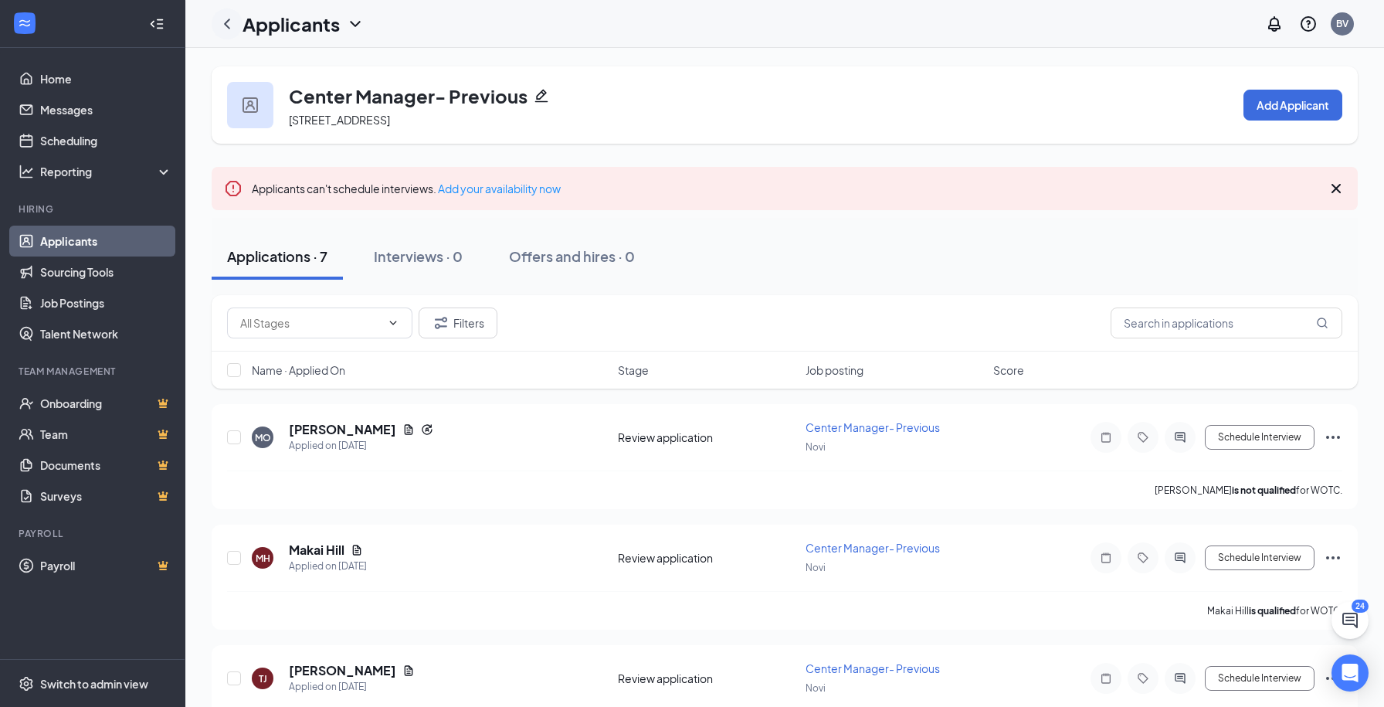
click at [235, 25] on icon "ChevronLeft" at bounding box center [227, 24] width 19 height 19
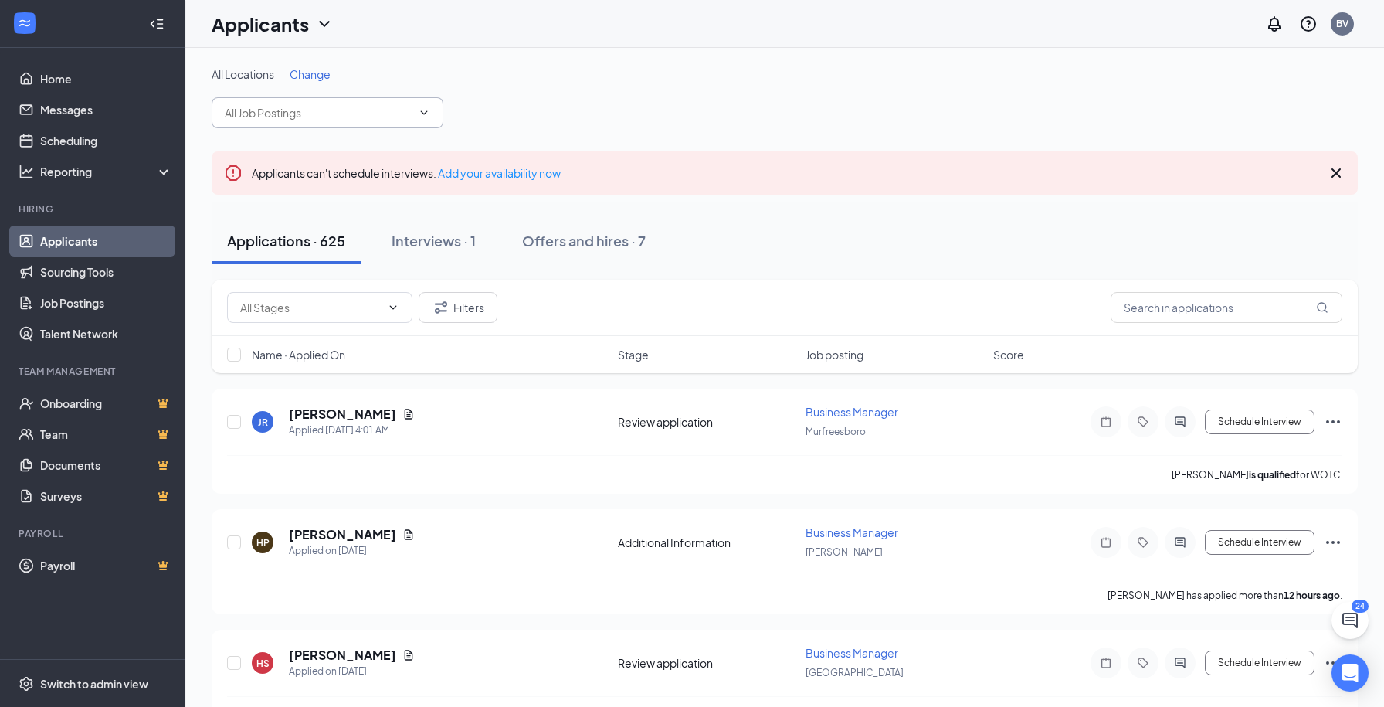
click at [357, 124] on span at bounding box center [328, 112] width 232 height 31
click at [412, 109] on span at bounding box center [328, 112] width 232 height 31
click at [437, 109] on span at bounding box center [328, 112] width 232 height 31
click at [522, 87] on div "All Locations Change" at bounding box center [785, 97] width 1146 height 62
click at [433, 124] on span at bounding box center [328, 112] width 232 height 31
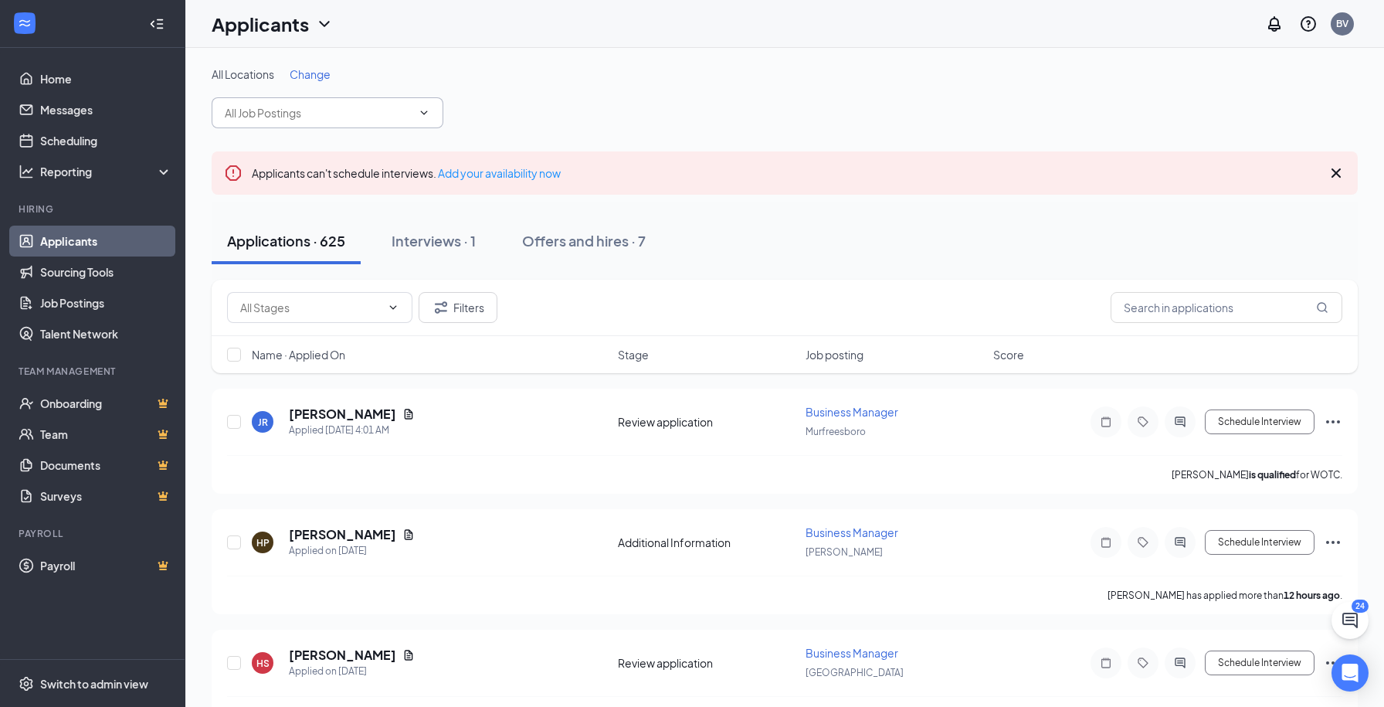
click at [353, 108] on input "text" at bounding box center [318, 112] width 187 height 17
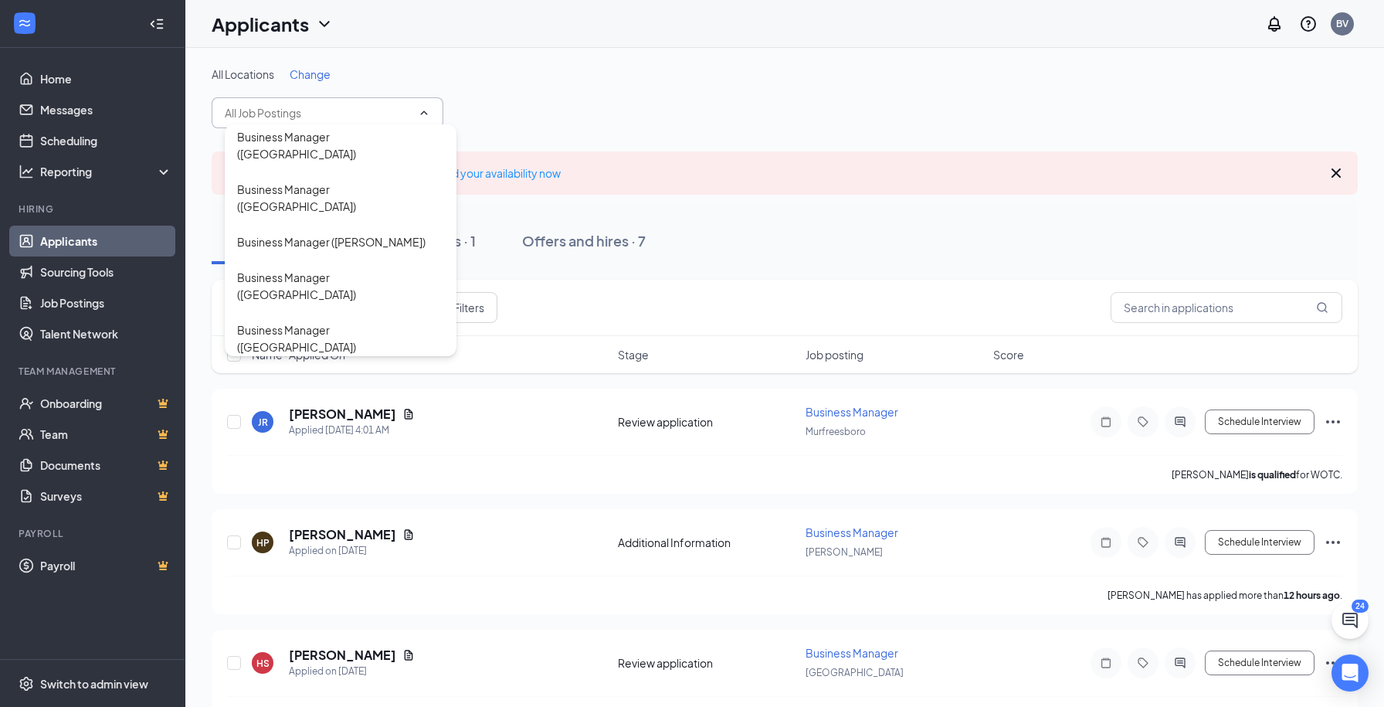
scroll to position [1465, 0]
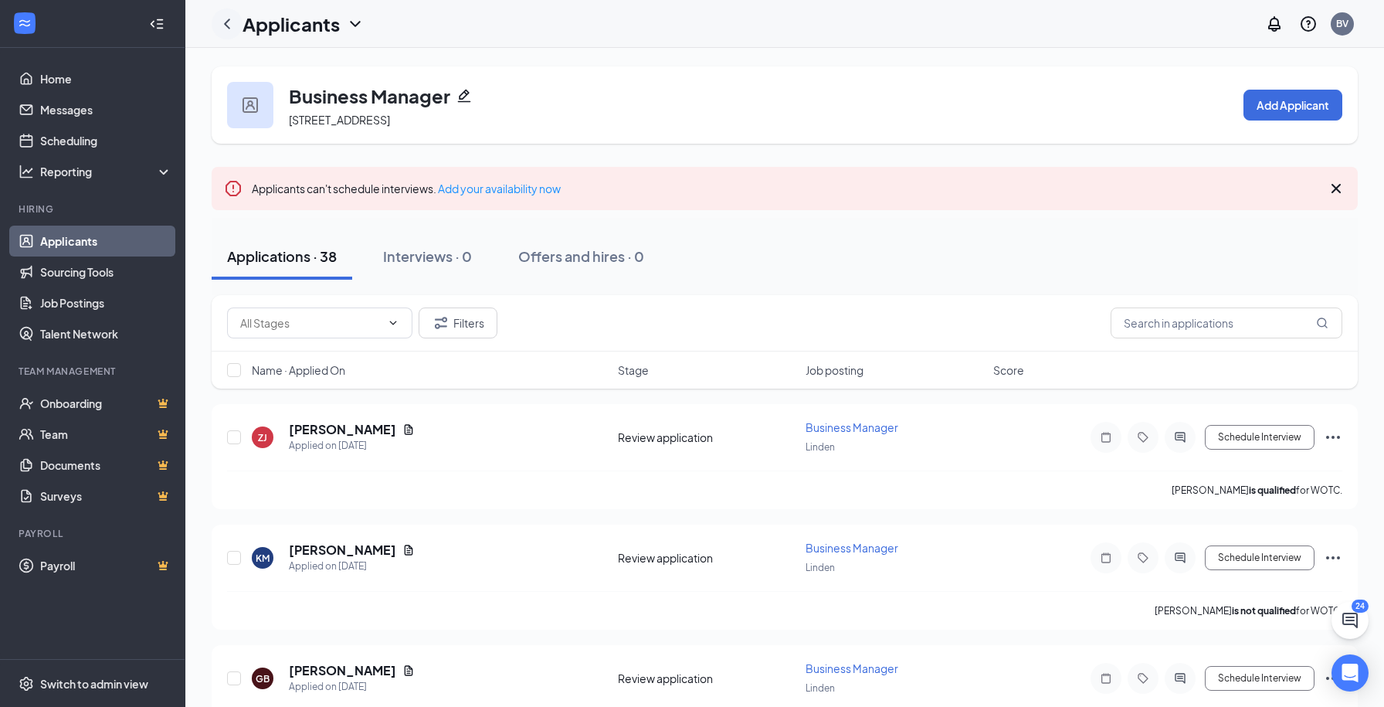
click at [222, 29] on icon "ChevronLeft" at bounding box center [227, 24] width 19 height 19
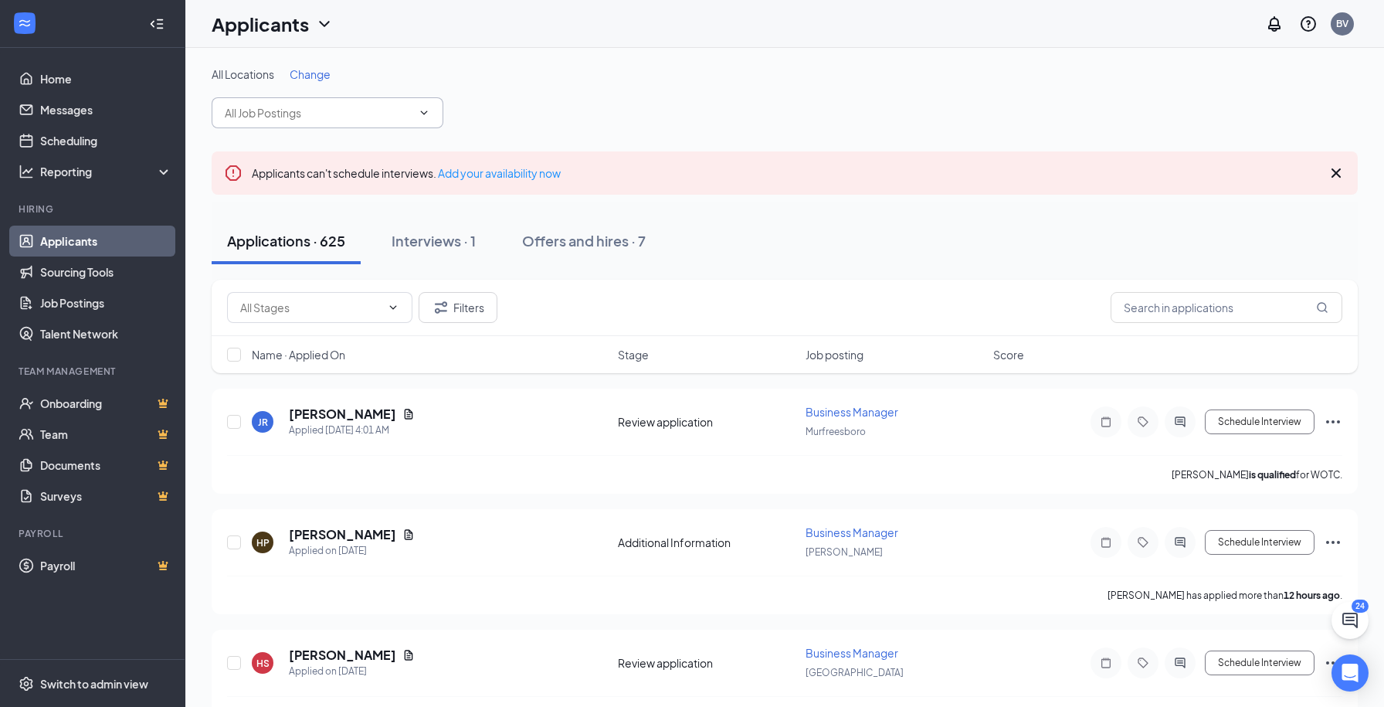
click at [341, 100] on span at bounding box center [328, 112] width 232 height 31
click at [425, 111] on icon "ChevronDown" at bounding box center [424, 113] width 12 height 12
click at [418, 116] on icon "ChevronDown" at bounding box center [424, 113] width 12 height 12
click at [372, 115] on input "text" at bounding box center [318, 112] width 187 height 17
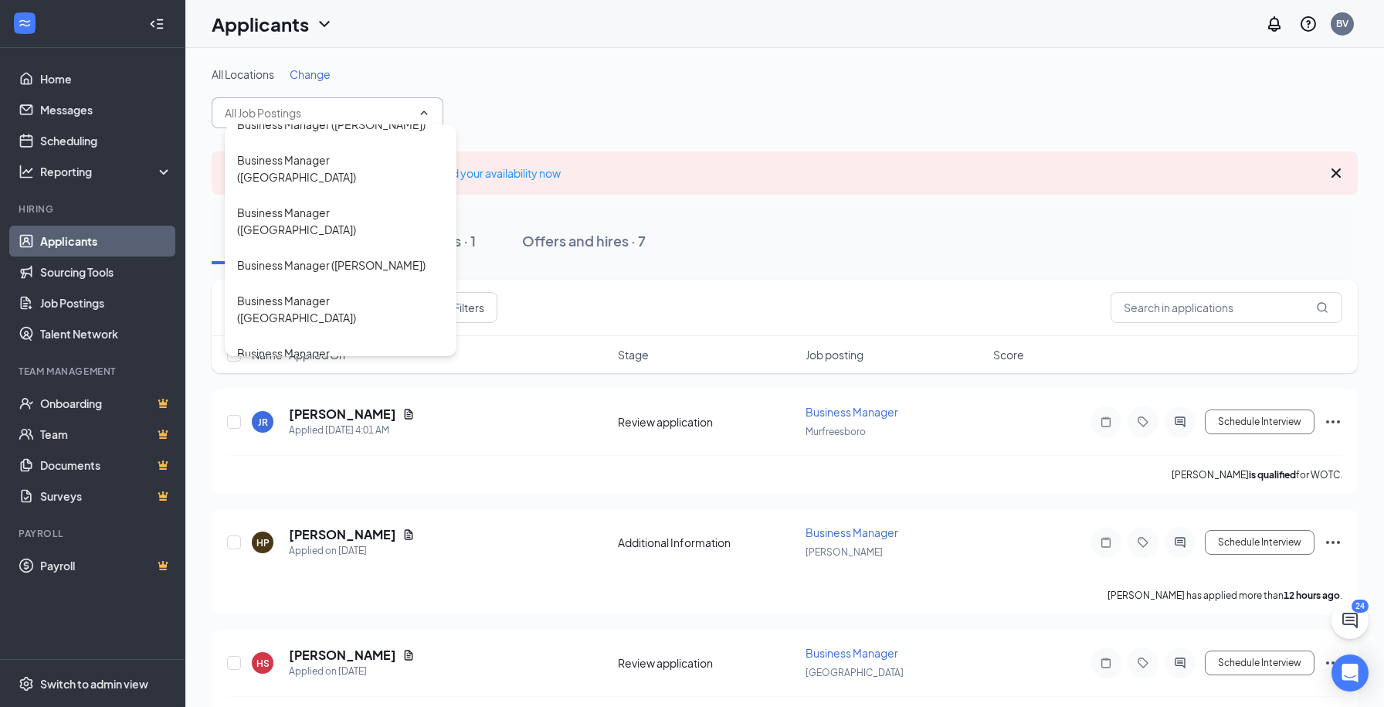
scroll to position [1602, 0]
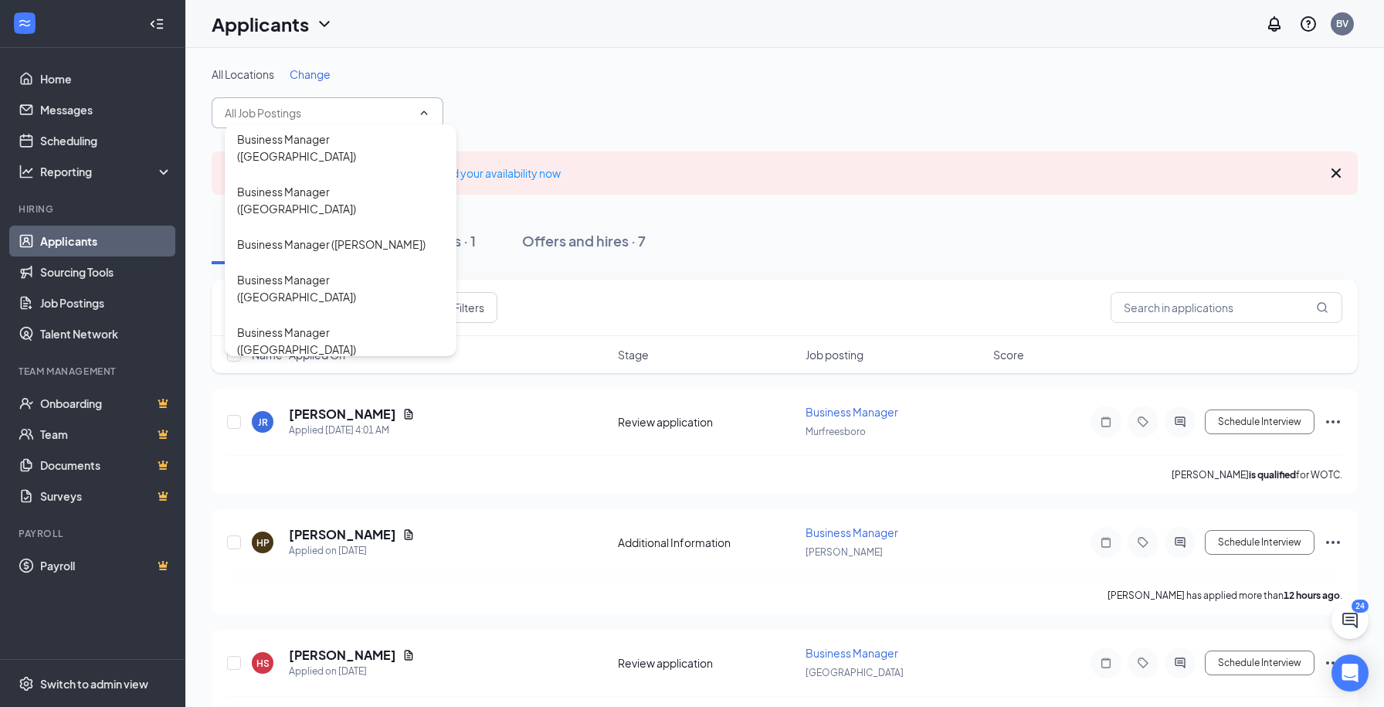
click at [390, 665] on div "Business Manager ([GEOGRAPHIC_DATA])" at bounding box center [341, 691] width 232 height 53
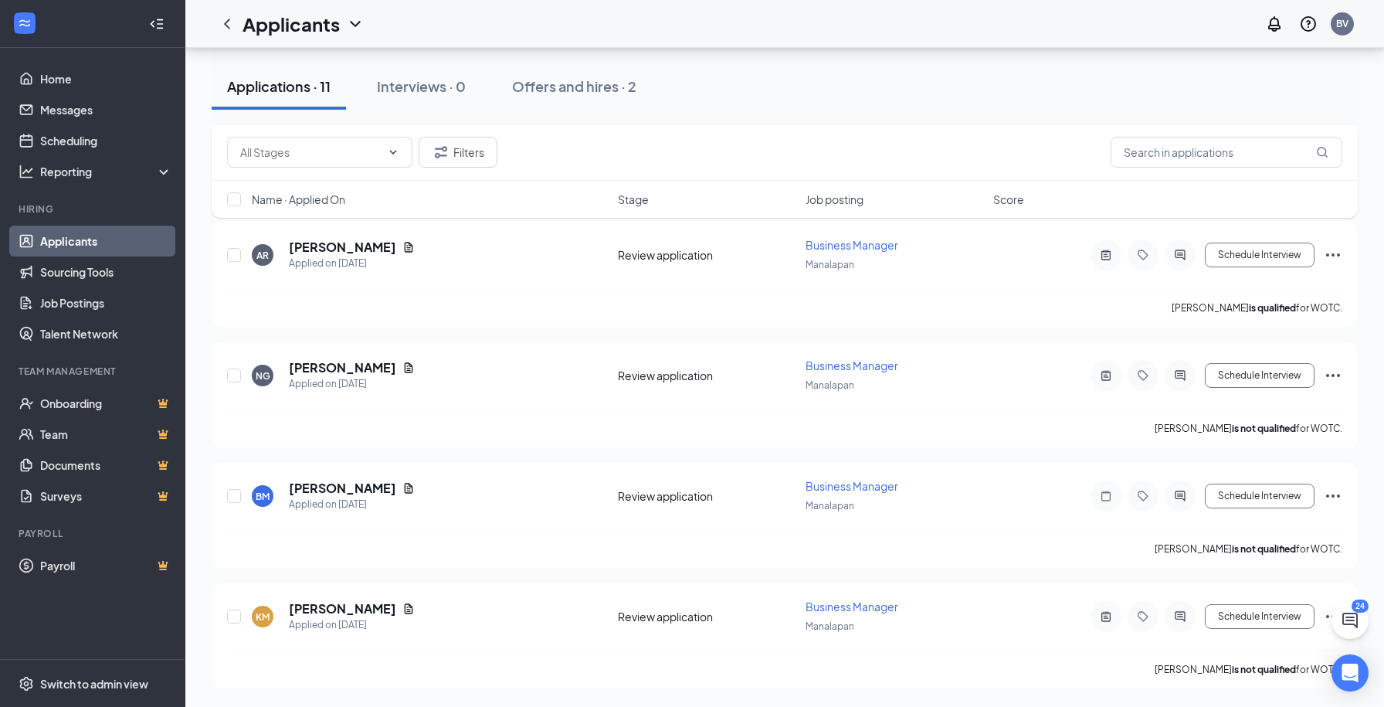
scroll to position [1026, 0]
